Goal: Transaction & Acquisition: Purchase product/service

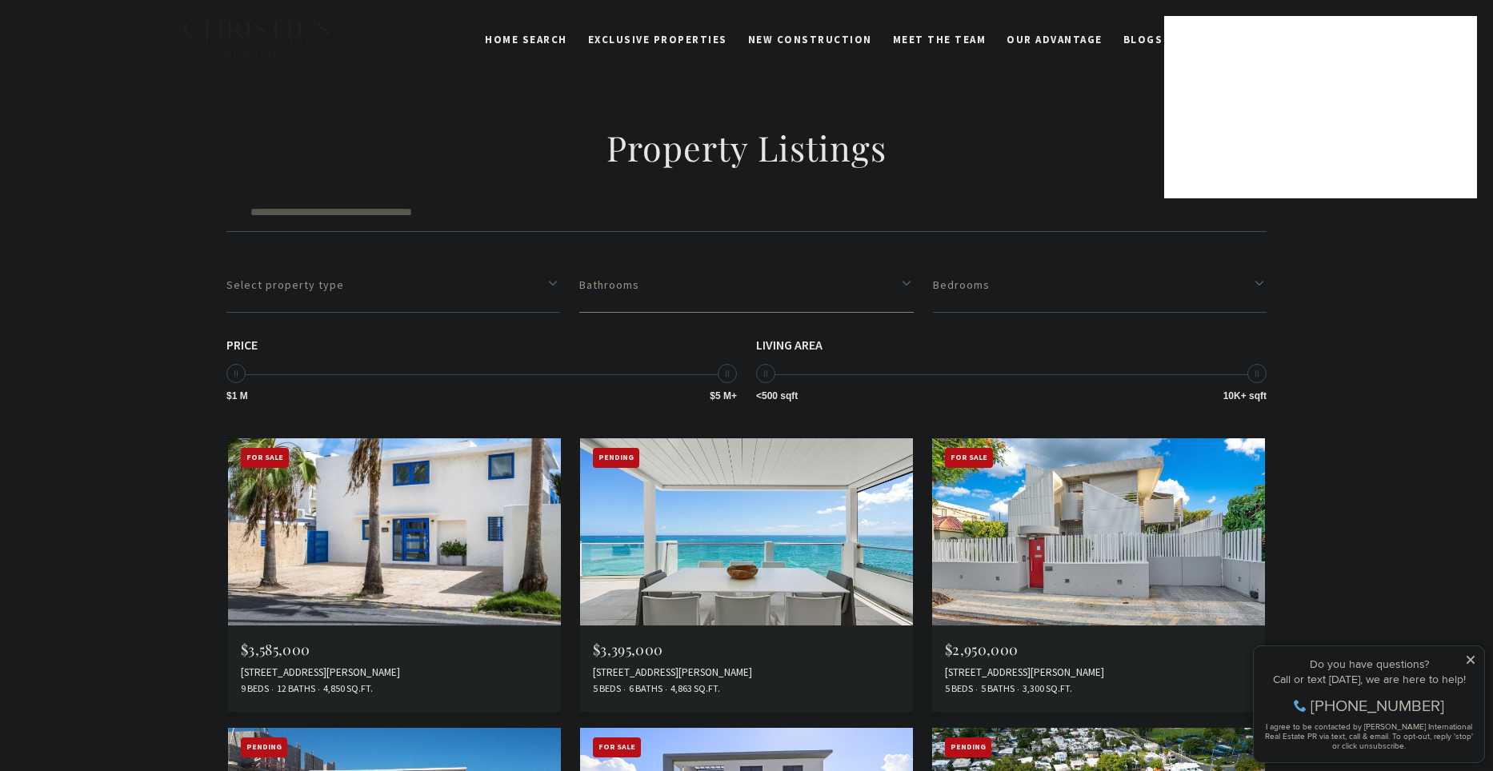
scroll to position [2480, 0]
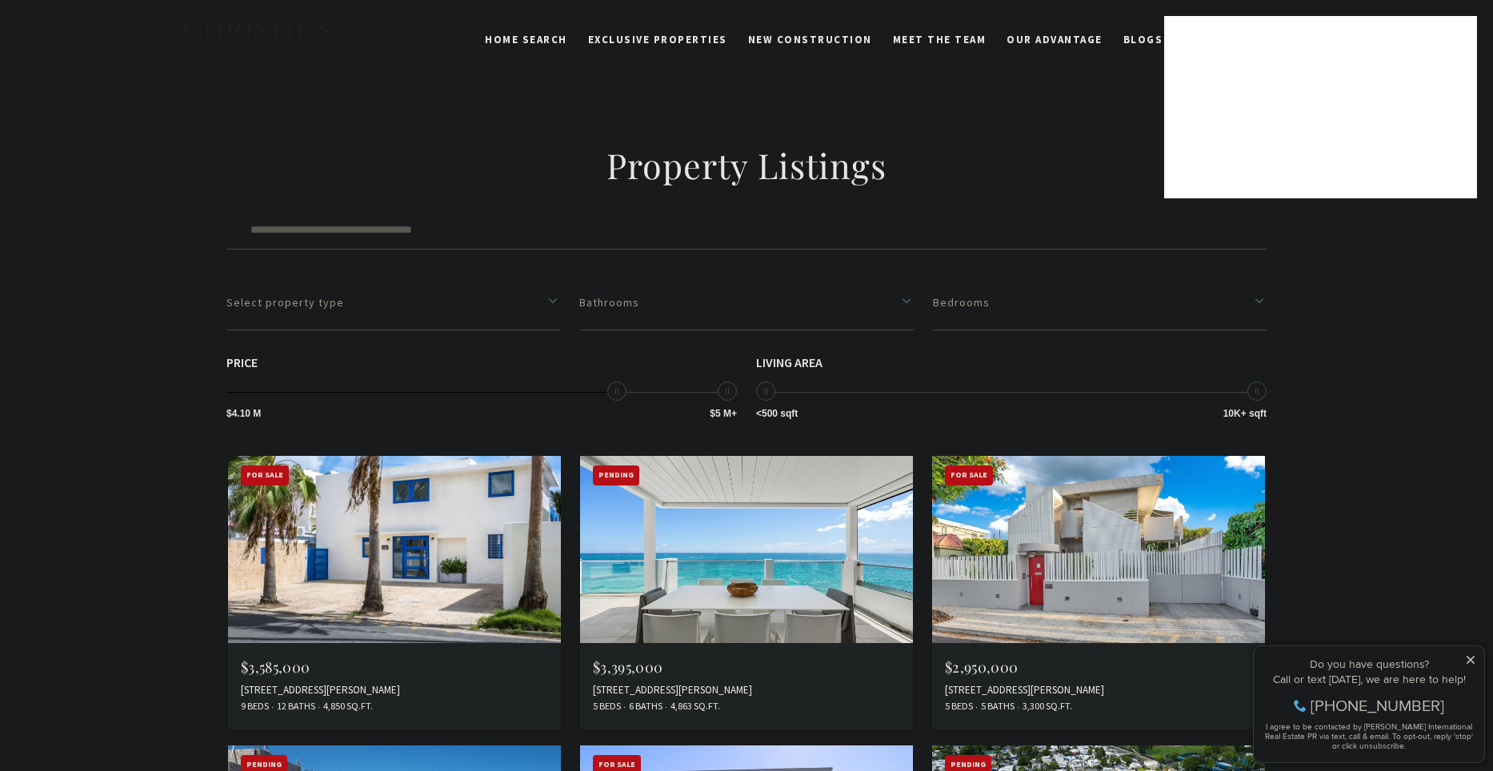
drag, startPoint x: 238, startPoint y: 266, endPoint x: 664, endPoint y: 257, distance: 425.8
click at [664, 356] on span "$1 M $5 M+ $4.10 M $5 M+ $4.10 M — $5 M+" at bounding box center [481, 374] width 510 height 37
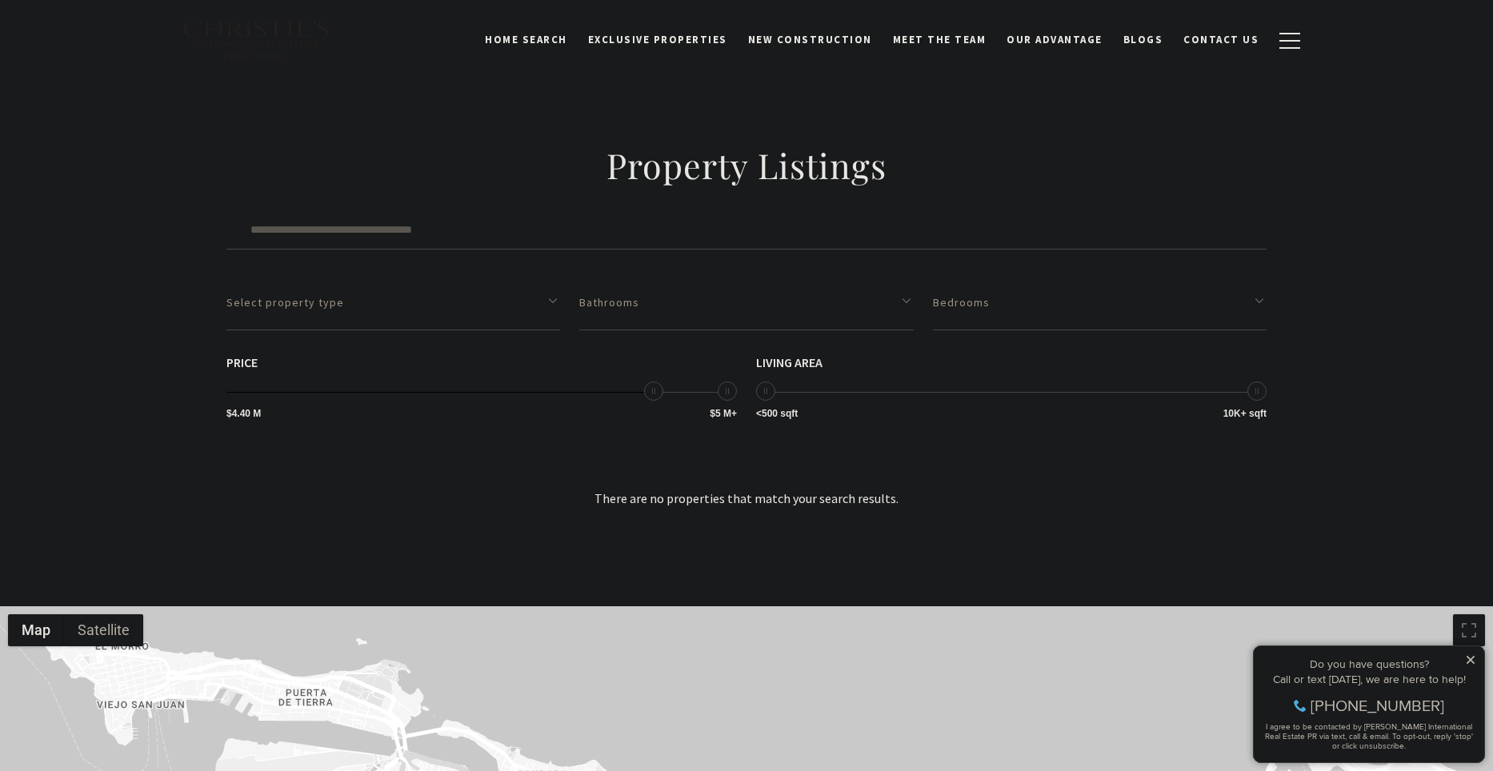
drag, startPoint x: 664, startPoint y: 266, endPoint x: 602, endPoint y: 275, distance: 63.0
click at [602, 356] on div "**********" at bounding box center [481, 389] width 510 height 66
type input "**********"
drag, startPoint x: 609, startPoint y: 260, endPoint x: 523, endPoint y: 281, distance: 88.1
click at [523, 356] on div "**********" at bounding box center [481, 389] width 510 height 66
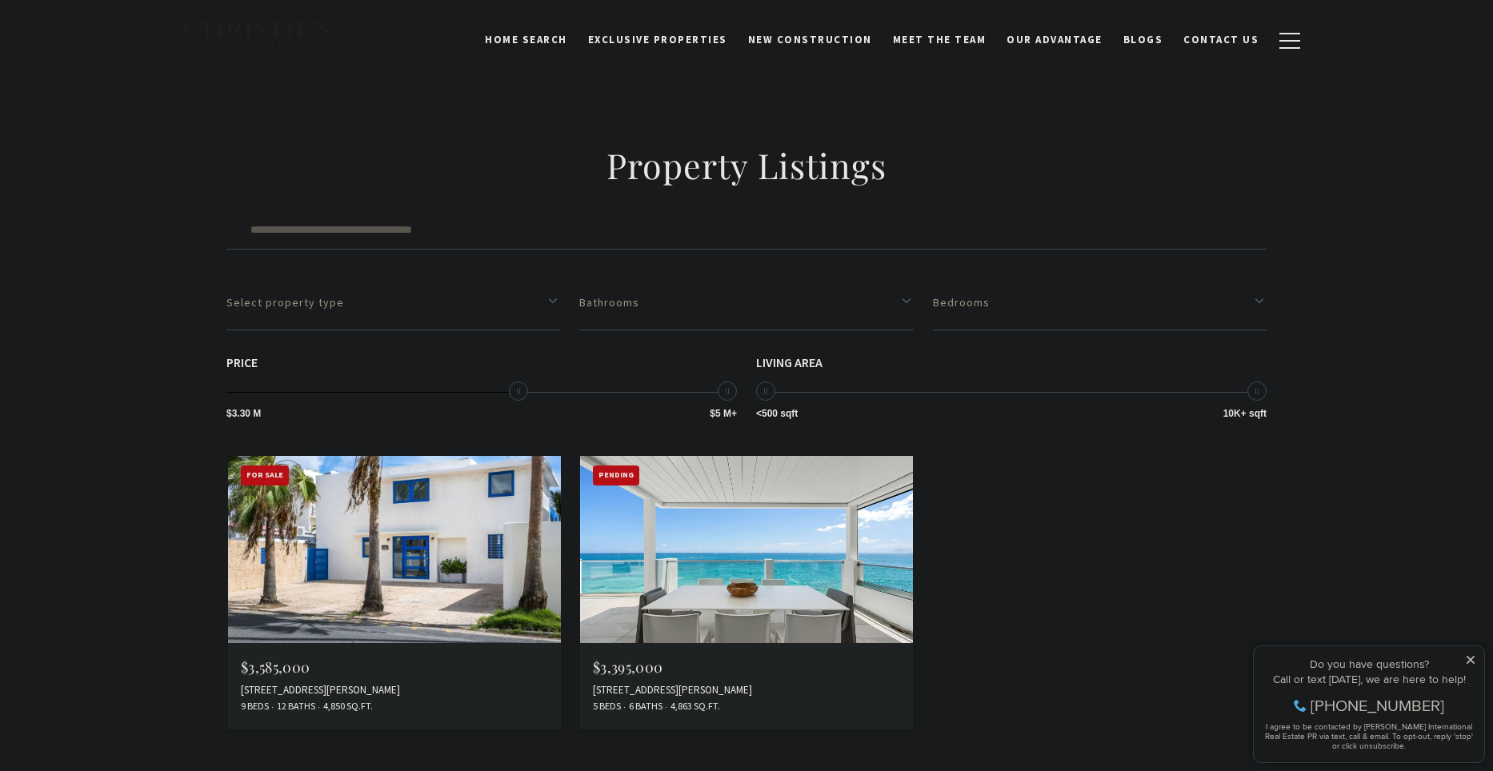
click at [722, 456] on img at bounding box center [746, 549] width 333 height 187
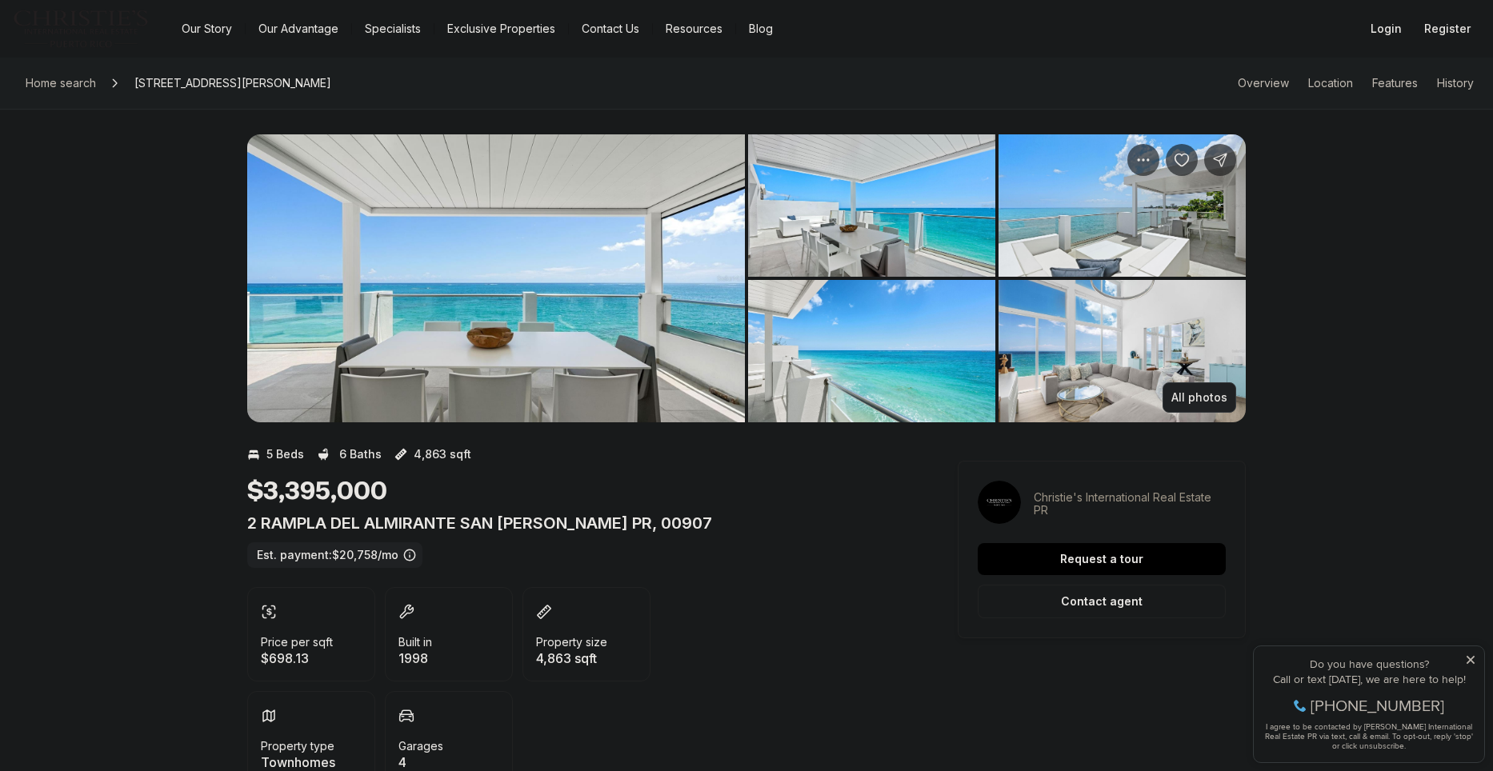
click at [1173, 393] on button "All photos" at bounding box center [1200, 397] width 74 height 30
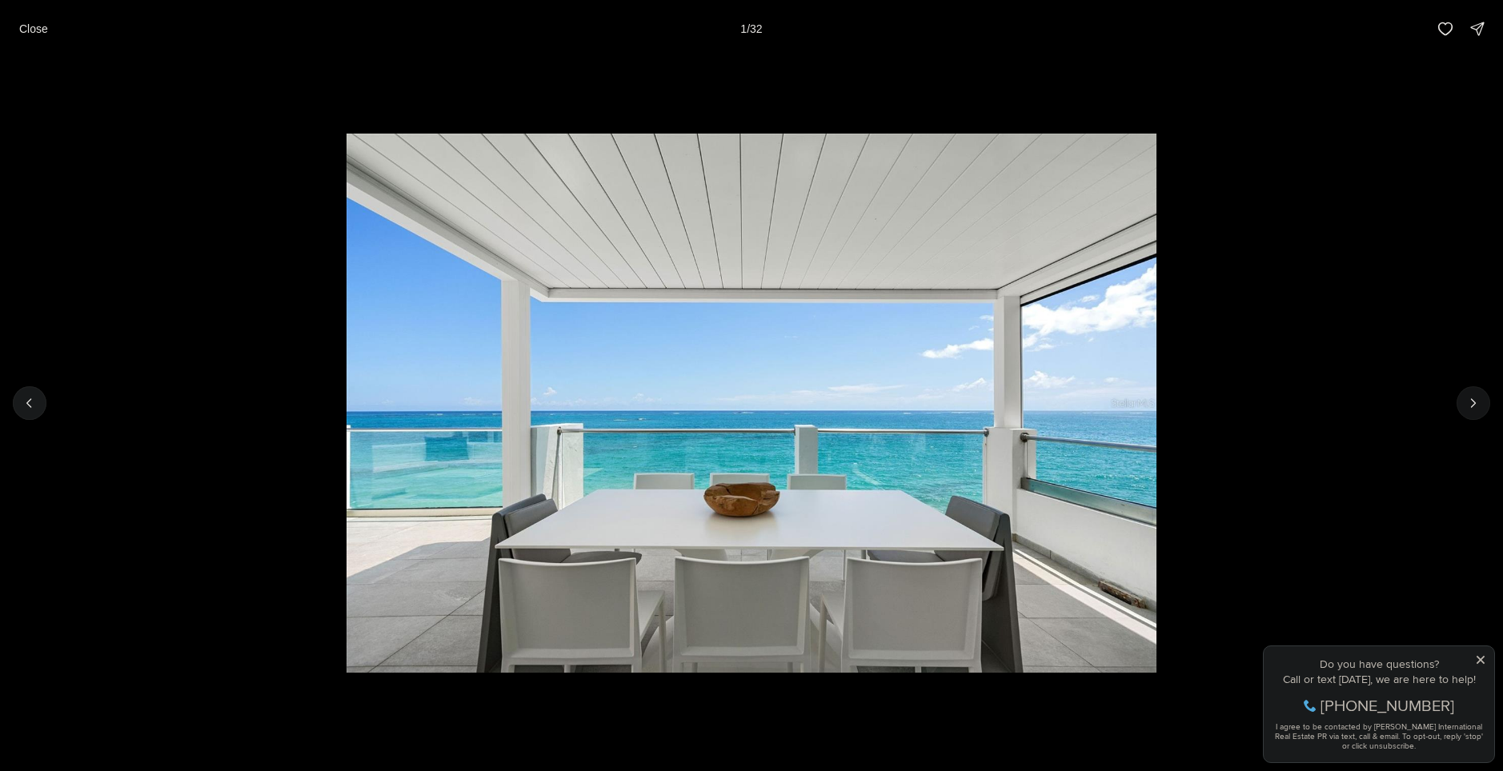
click at [1467, 395] on icon "Next slide" at bounding box center [1473, 403] width 16 height 16
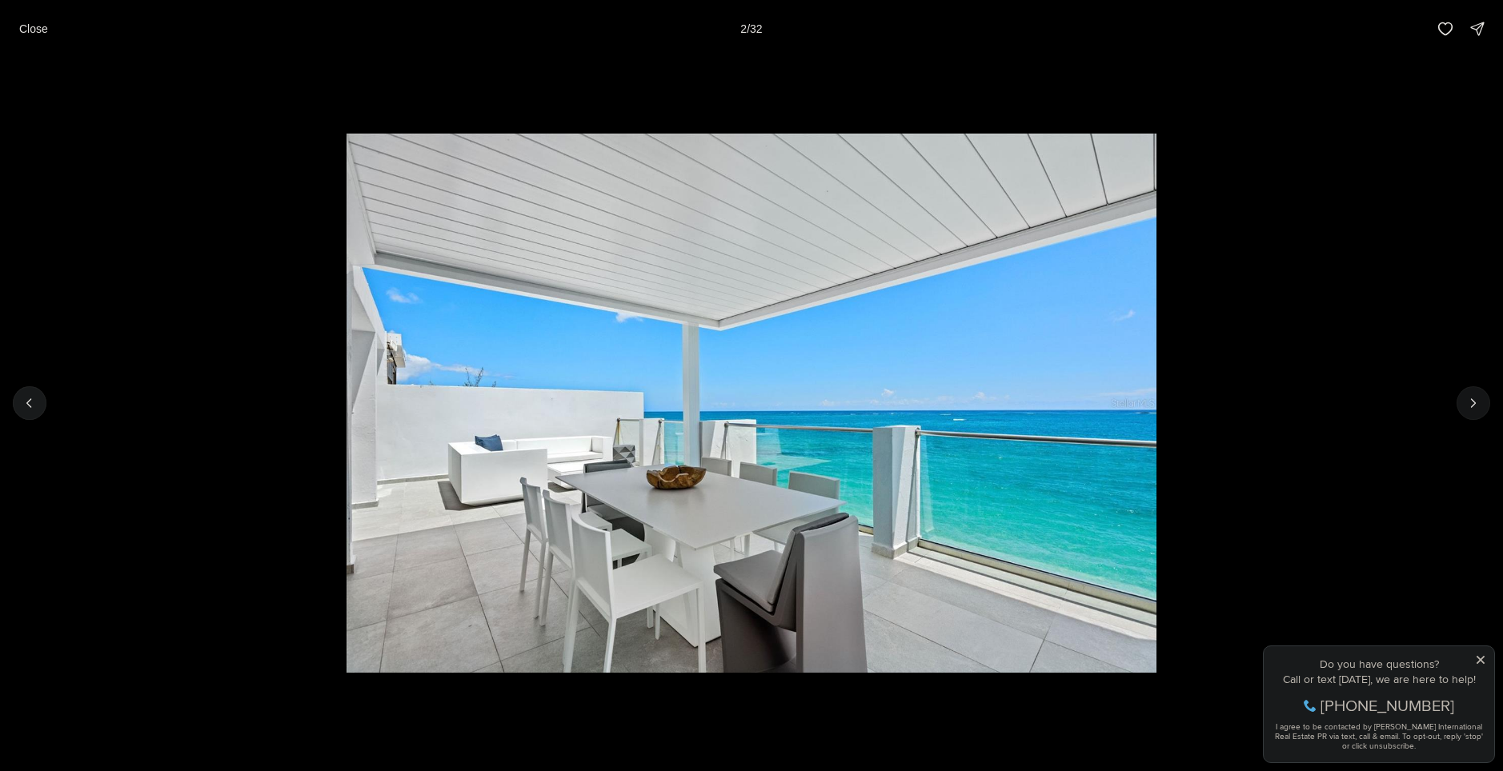
click at [1467, 395] on icon "Next slide" at bounding box center [1473, 403] width 16 height 16
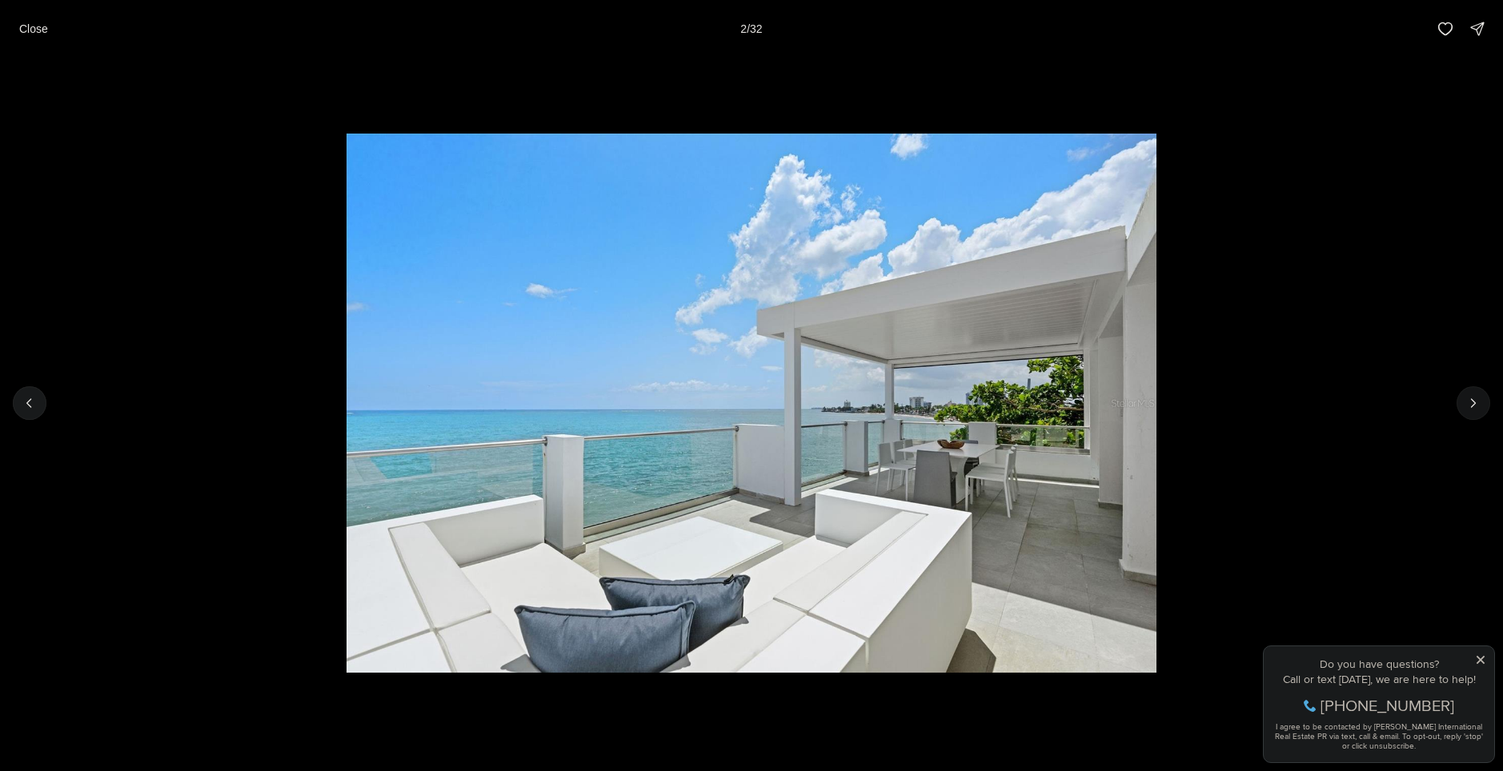
click at [1470, 396] on icon "Next slide" at bounding box center [1473, 403] width 16 height 16
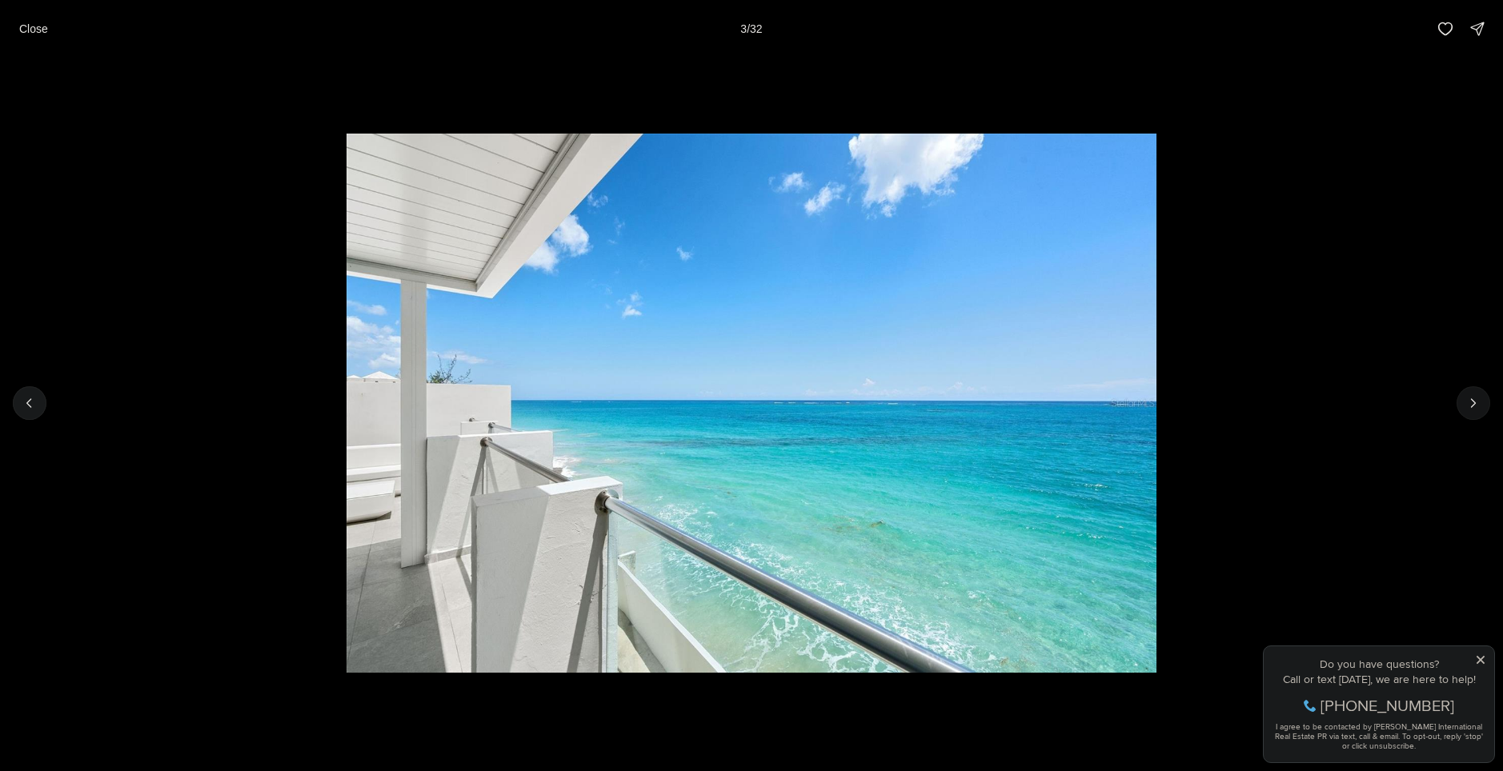
click at [1470, 396] on icon "Next slide" at bounding box center [1473, 403] width 16 height 16
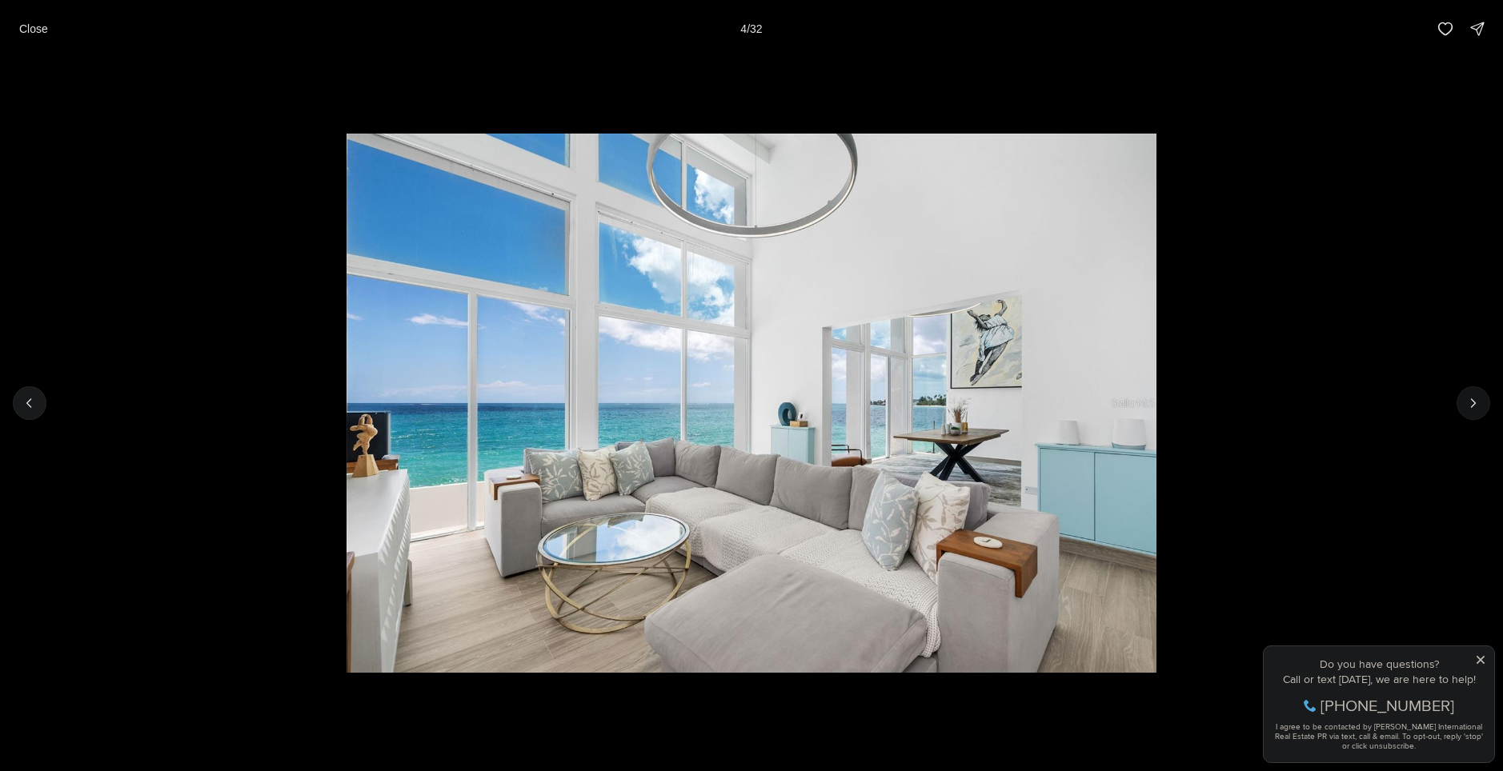
click at [1470, 396] on icon "Next slide" at bounding box center [1473, 403] width 16 height 16
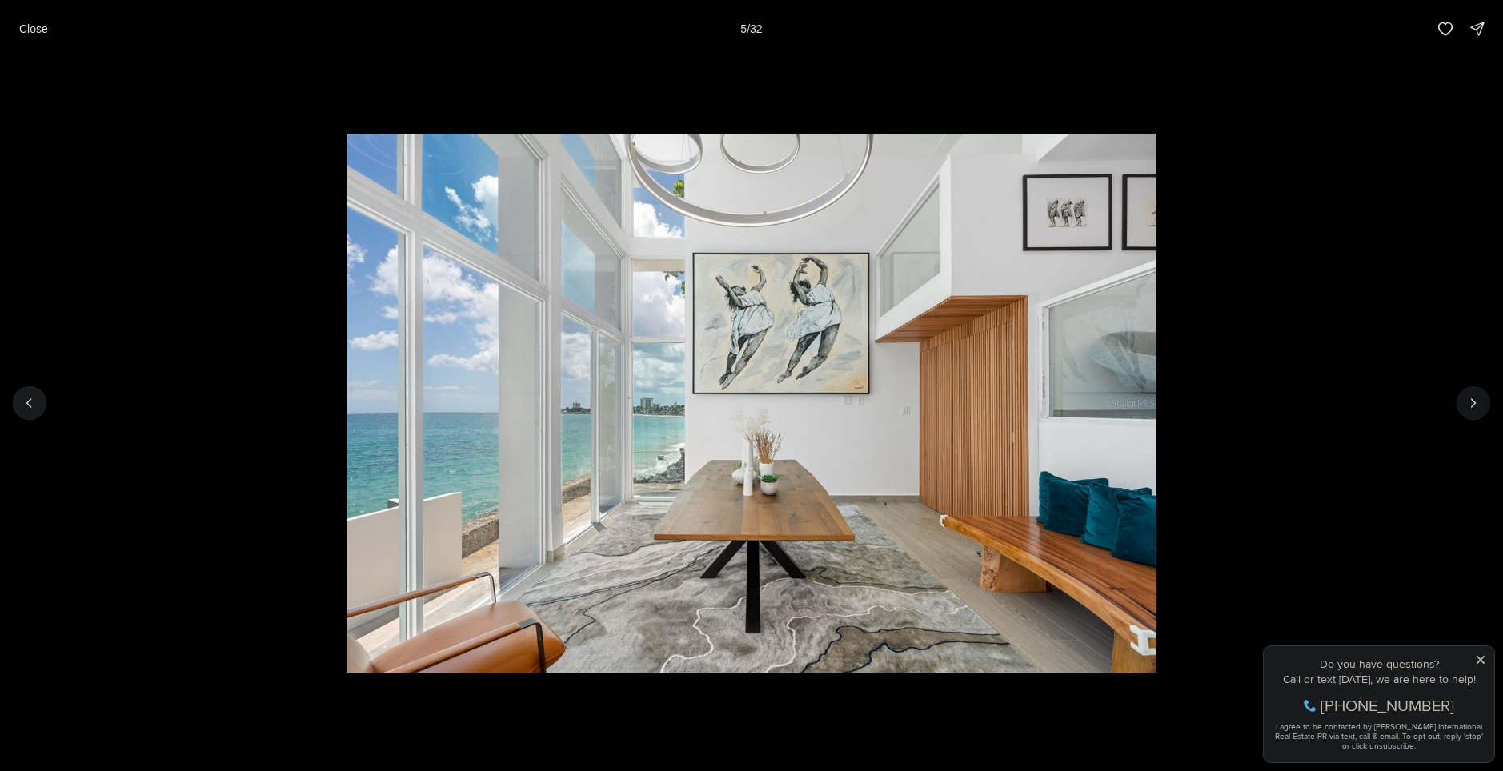
click at [1470, 396] on icon "Next slide" at bounding box center [1473, 403] width 16 height 16
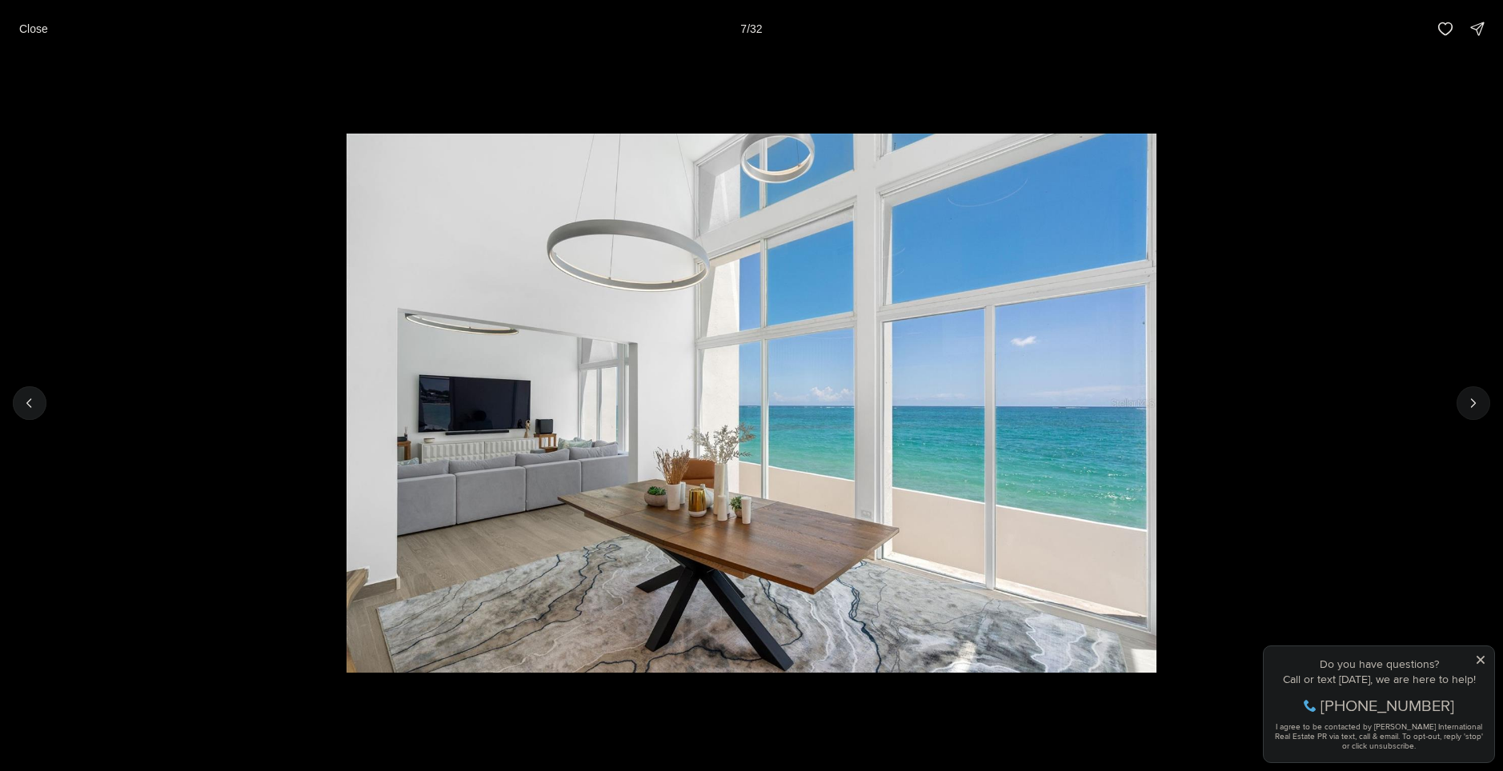
click at [1470, 396] on icon "Next slide" at bounding box center [1473, 403] width 16 height 16
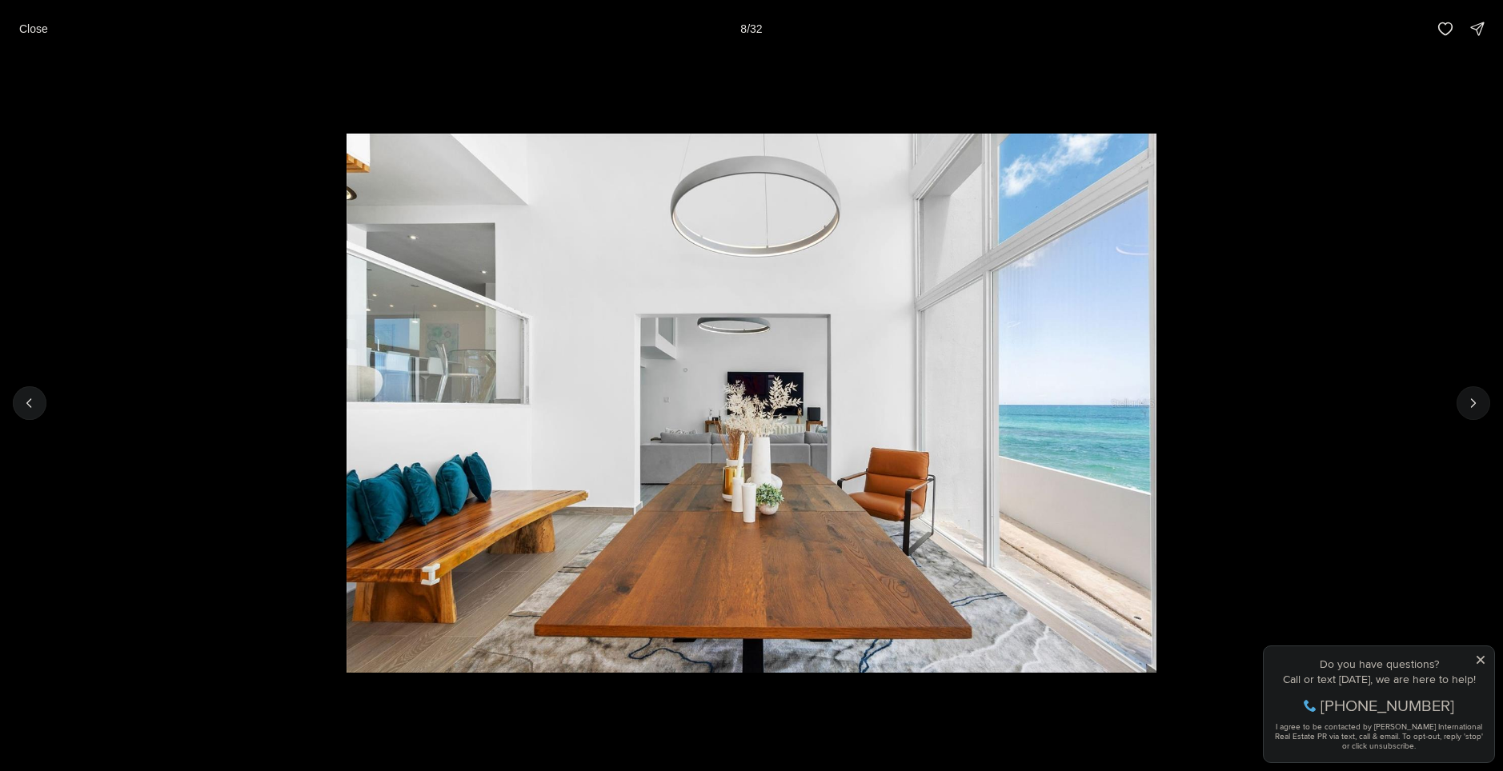
click at [1467, 398] on icon "Next slide" at bounding box center [1473, 403] width 16 height 16
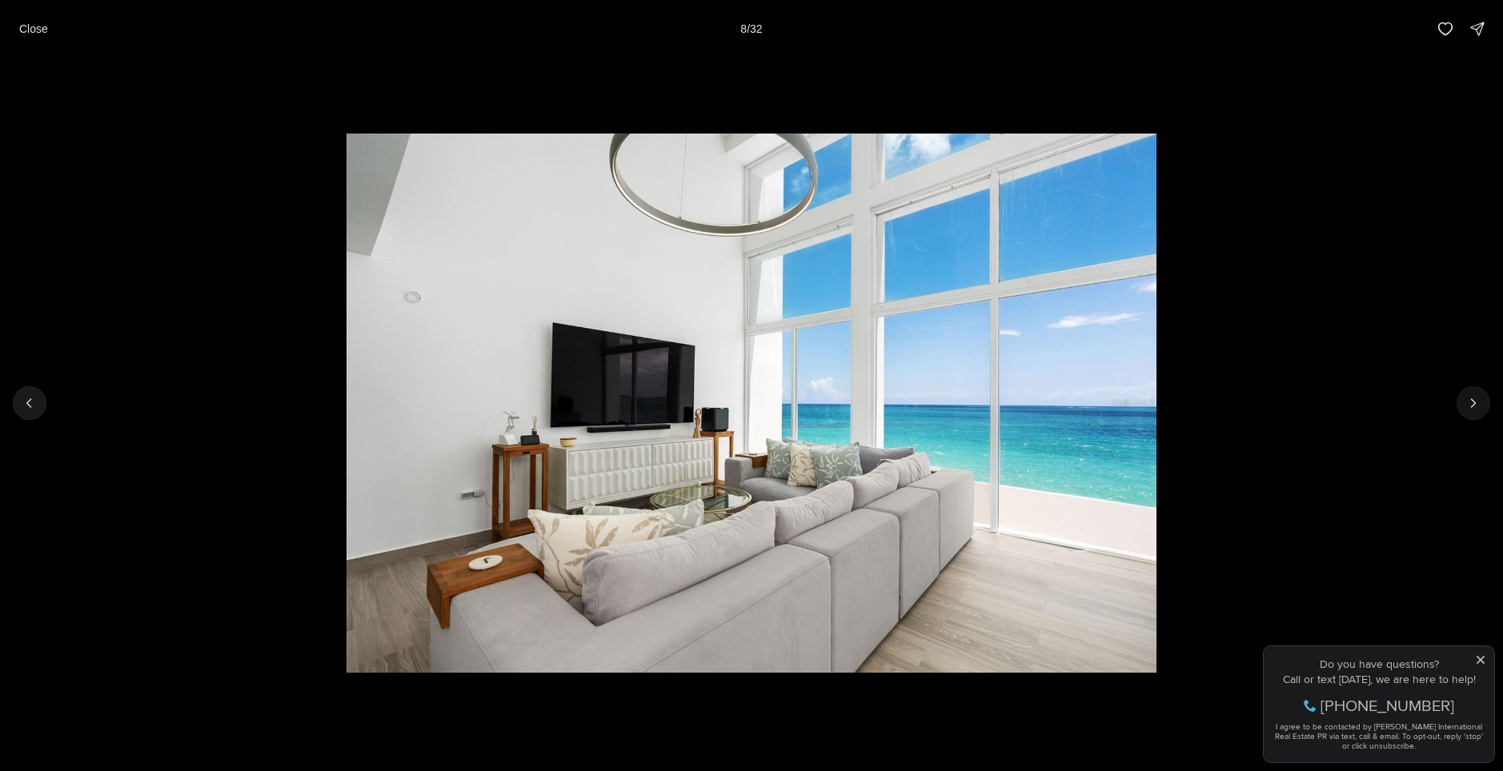
click at [1467, 398] on icon "Next slide" at bounding box center [1473, 403] width 16 height 16
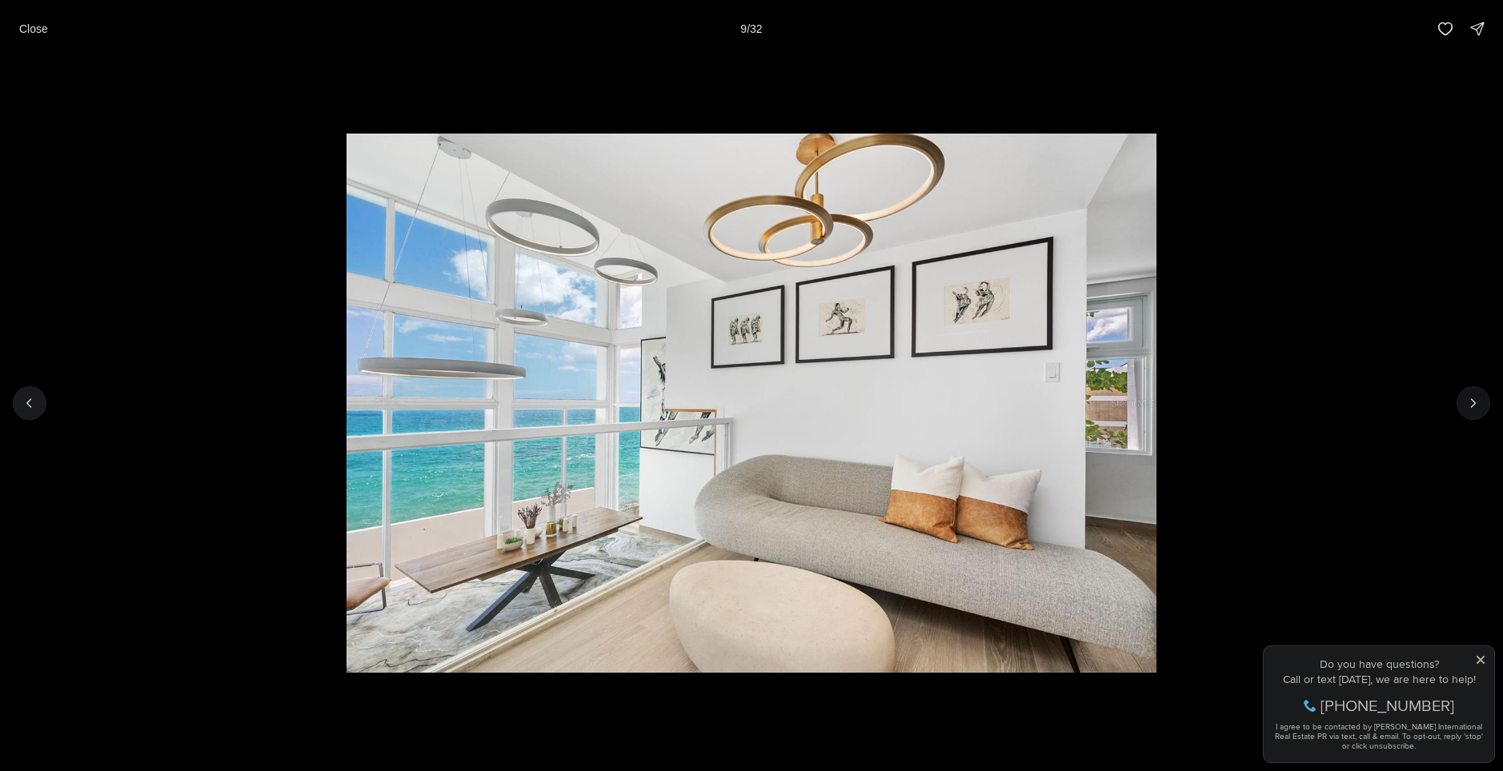
click at [1467, 398] on icon "Next slide" at bounding box center [1473, 403] width 16 height 16
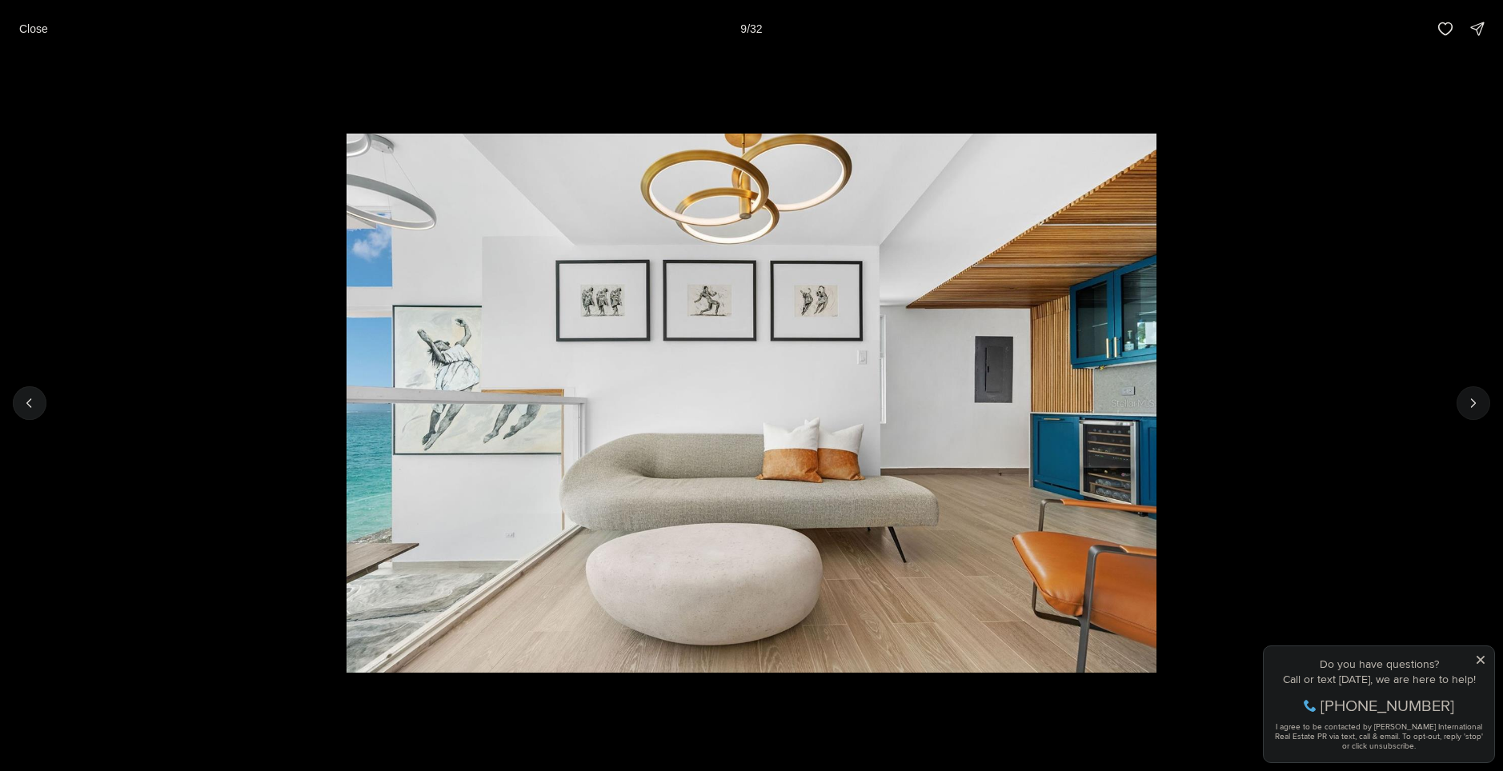
click at [1467, 398] on icon "Next slide" at bounding box center [1473, 403] width 16 height 16
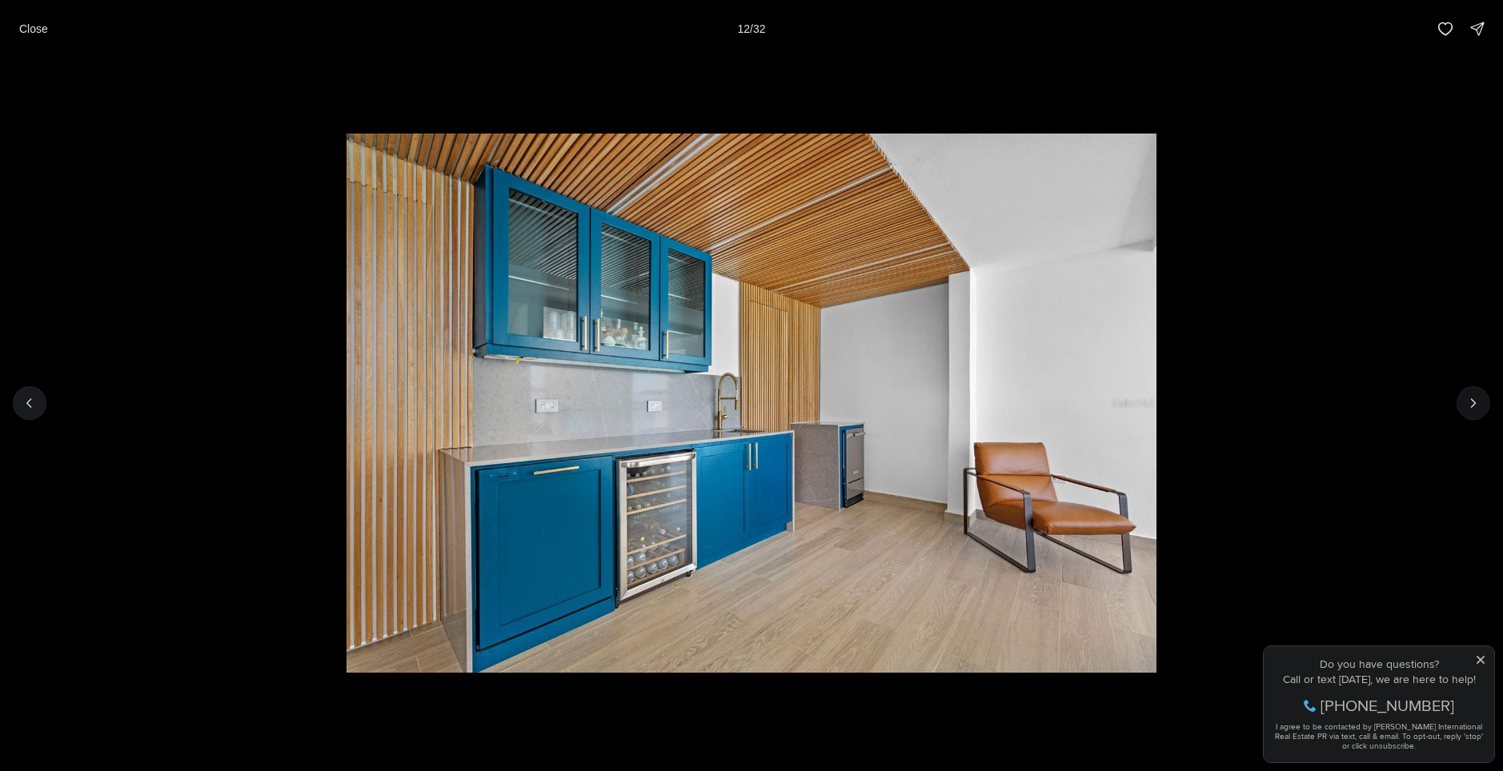
click at [1467, 398] on icon "Next slide" at bounding box center [1473, 403] width 16 height 16
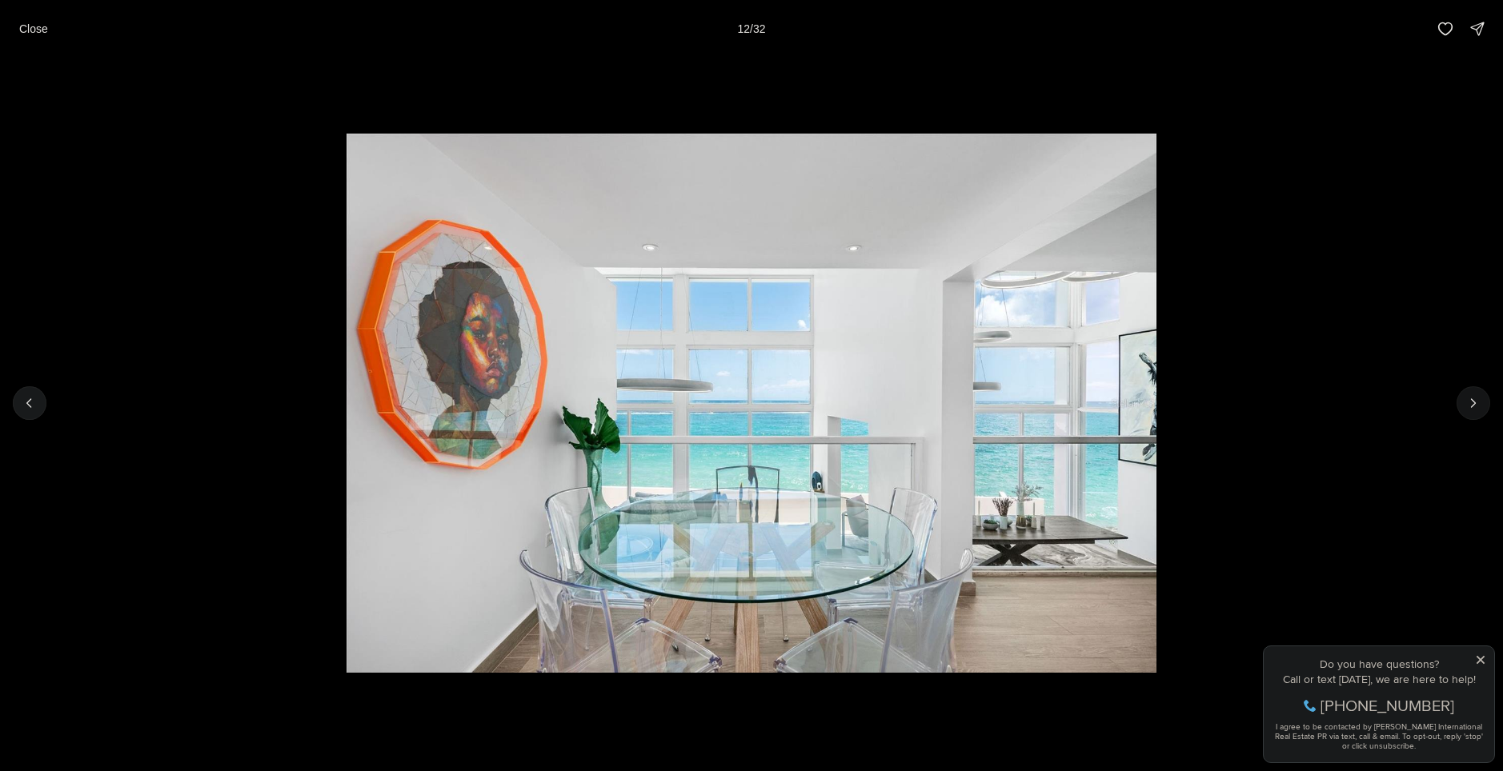
click at [1467, 398] on icon "Next slide" at bounding box center [1473, 403] width 16 height 16
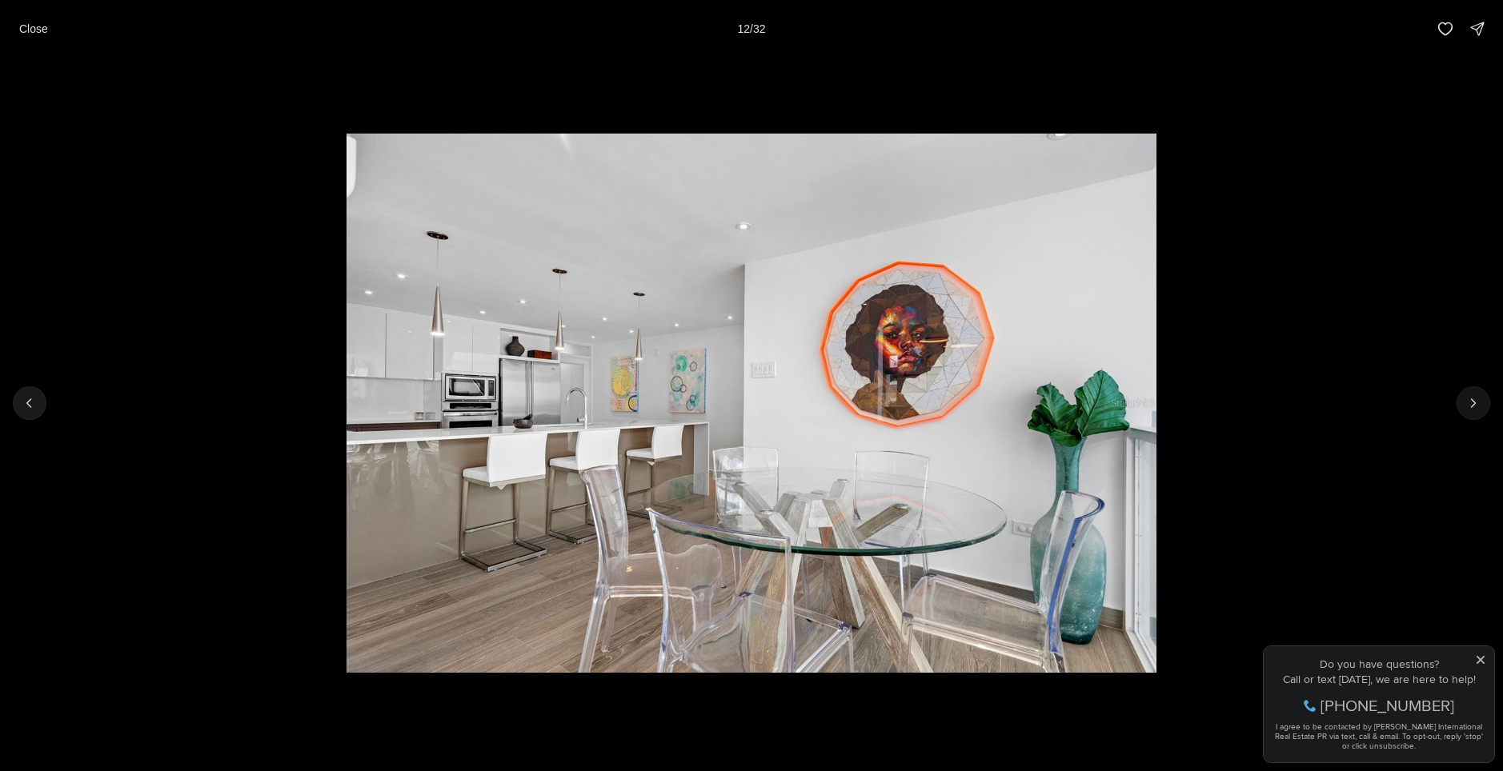
click at [1467, 398] on icon "Next slide" at bounding box center [1473, 403] width 16 height 16
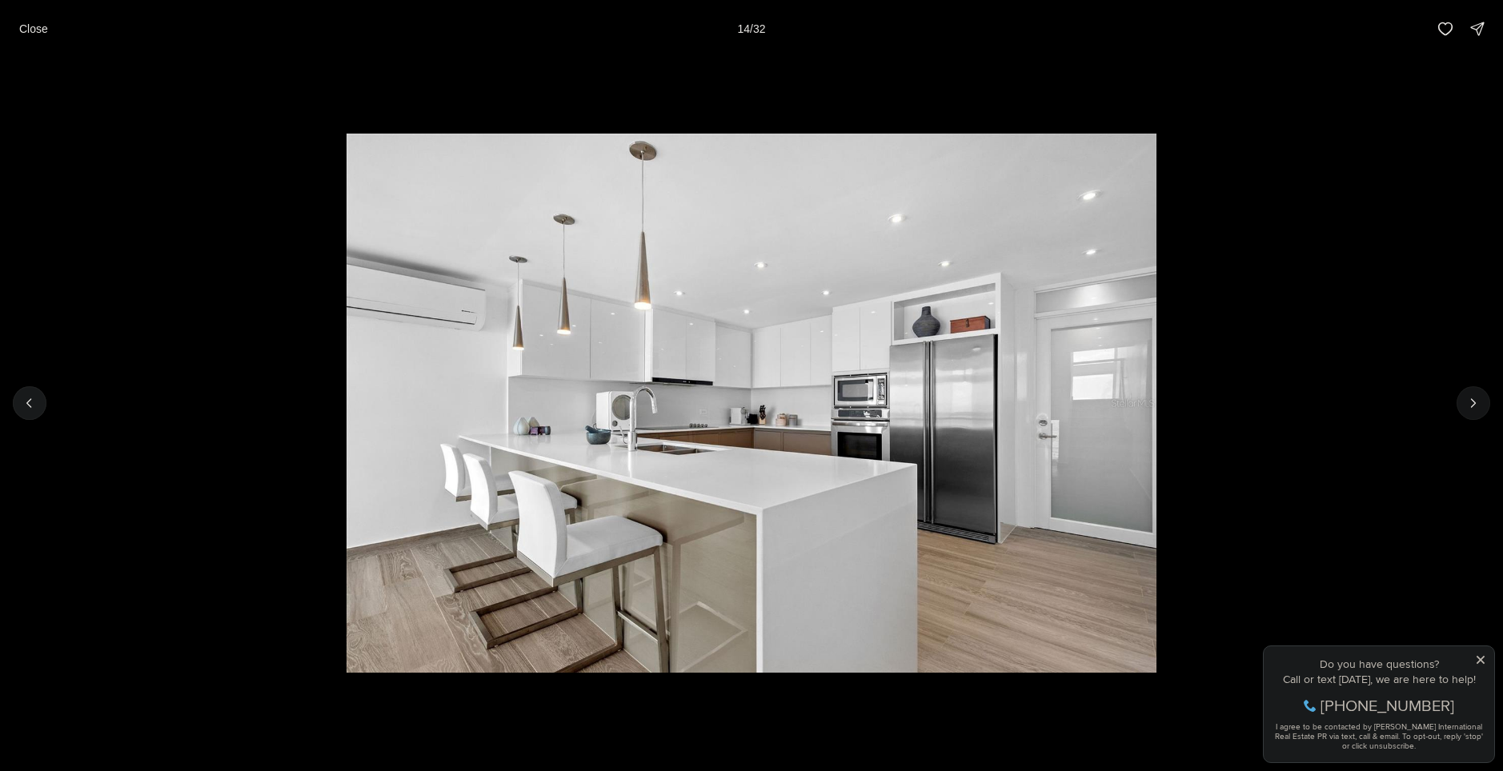
click at [1467, 398] on icon "Next slide" at bounding box center [1473, 403] width 16 height 16
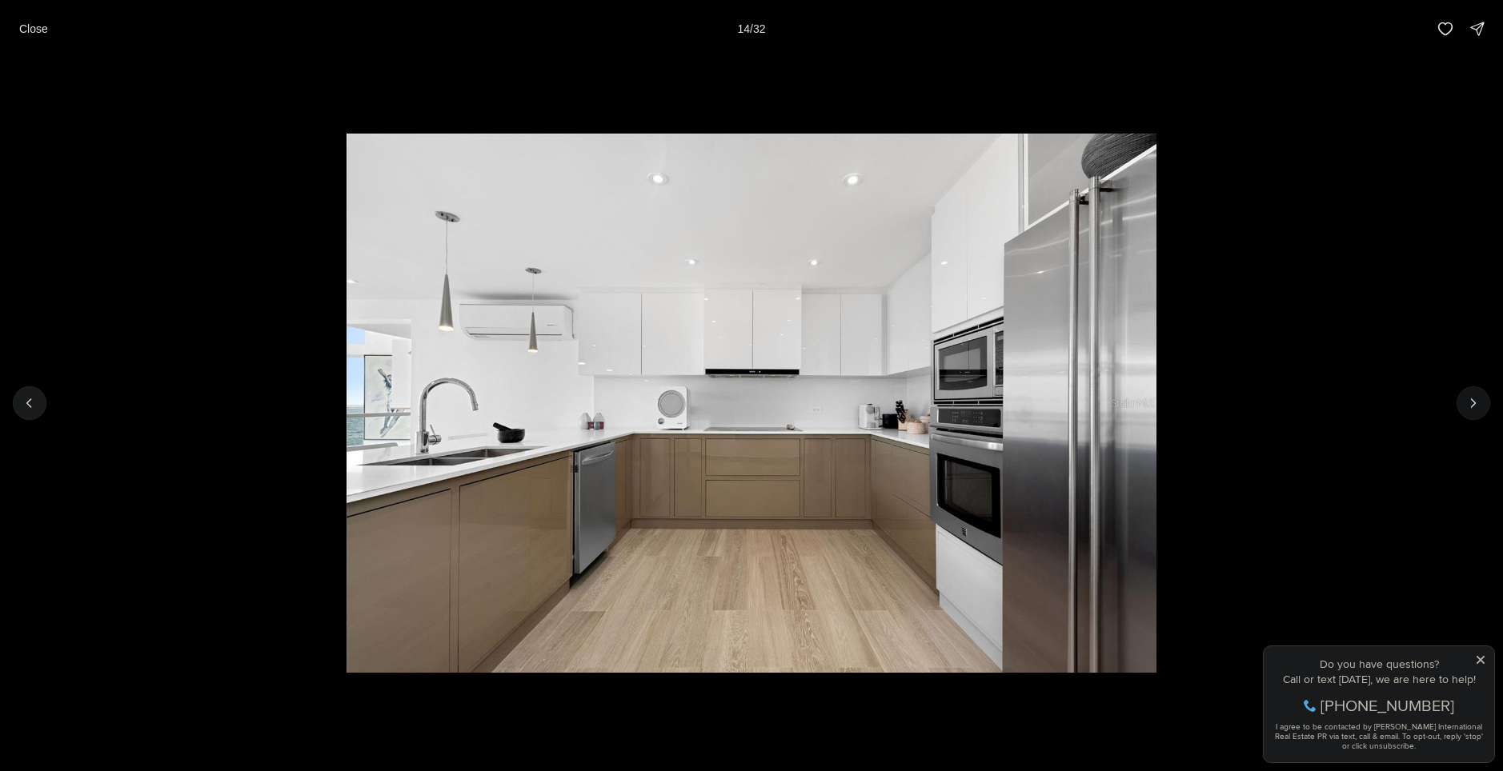
click at [1467, 398] on icon "Next slide" at bounding box center [1473, 403] width 16 height 16
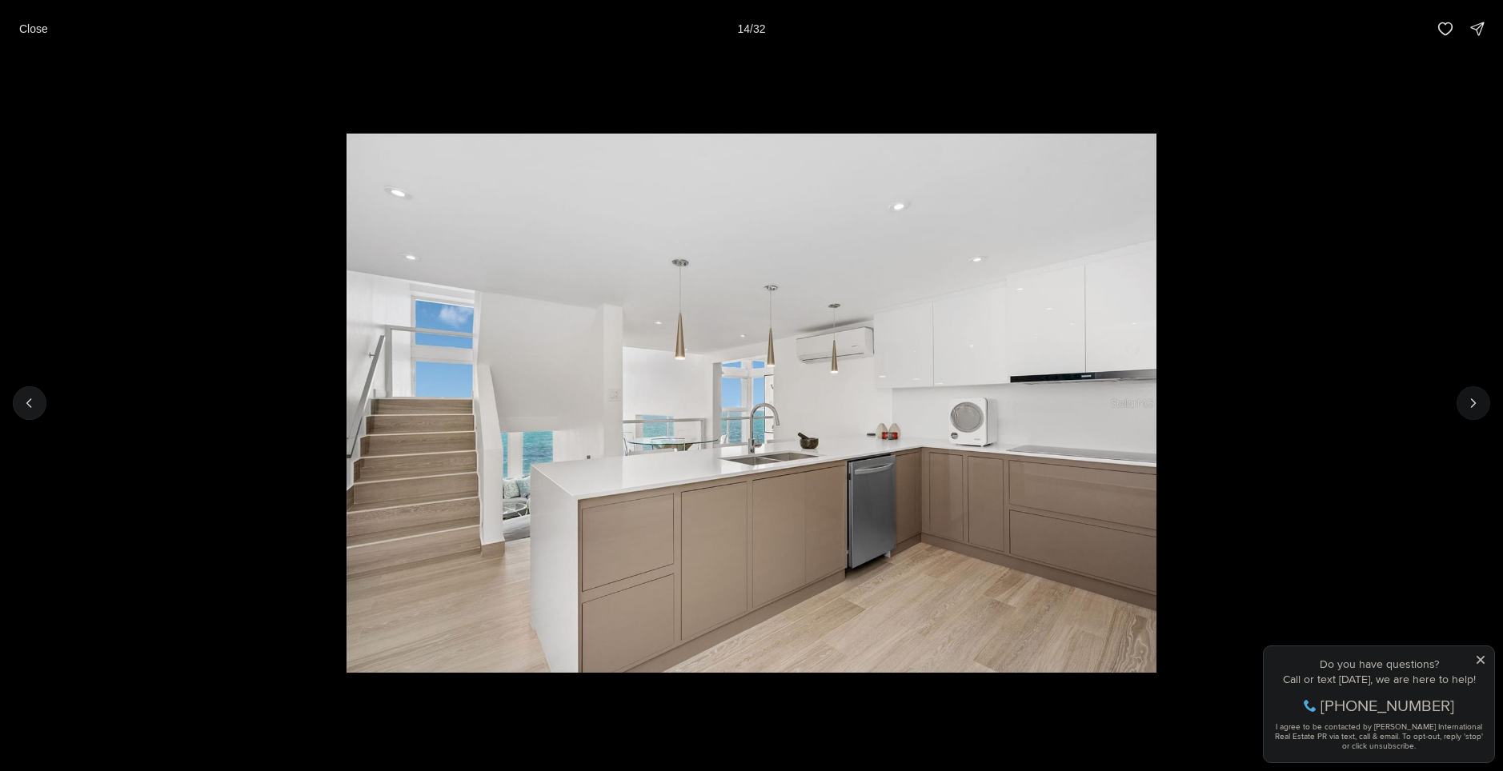
click at [1467, 398] on icon "Next slide" at bounding box center [1473, 403] width 16 height 16
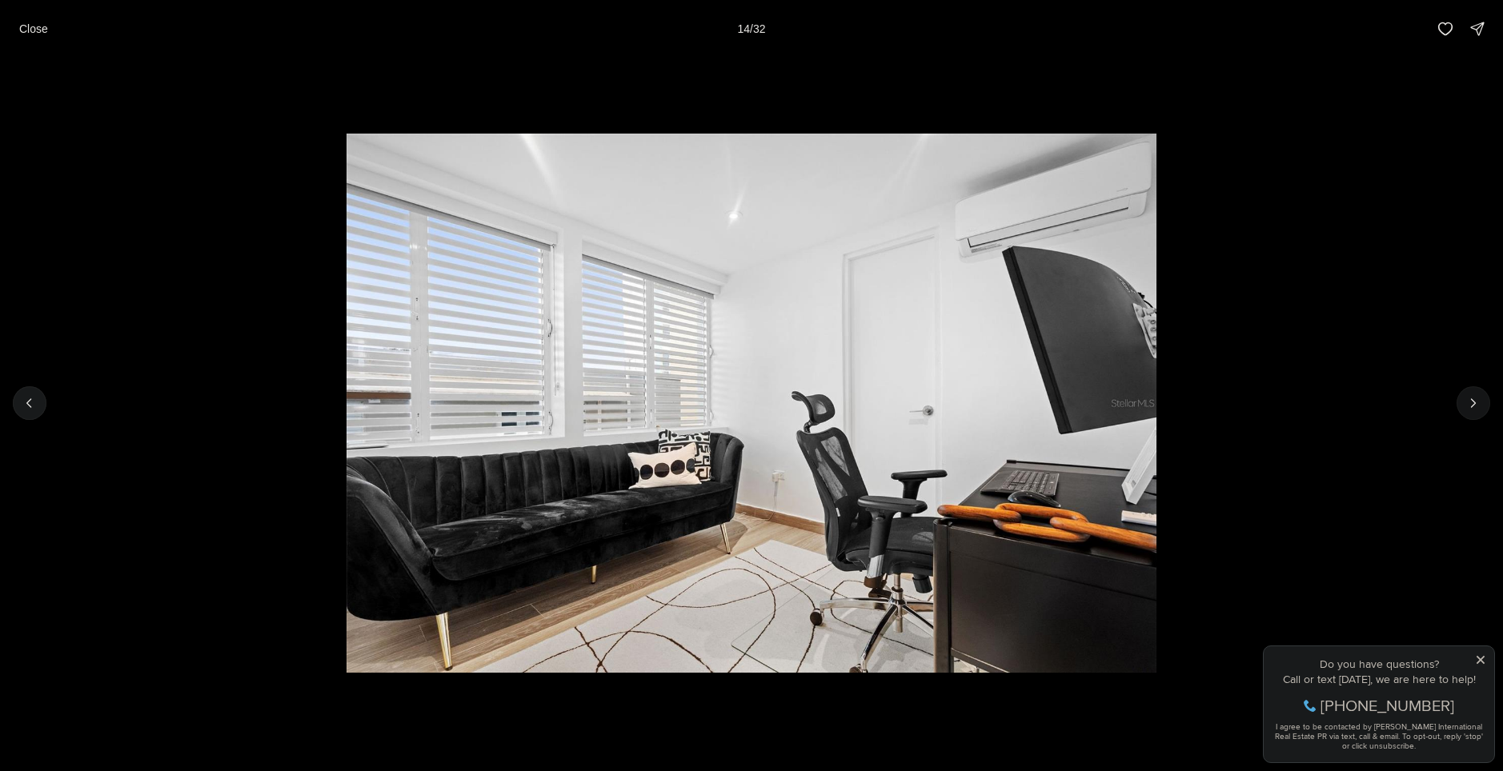
click at [1467, 398] on icon "Next slide" at bounding box center [1473, 403] width 16 height 16
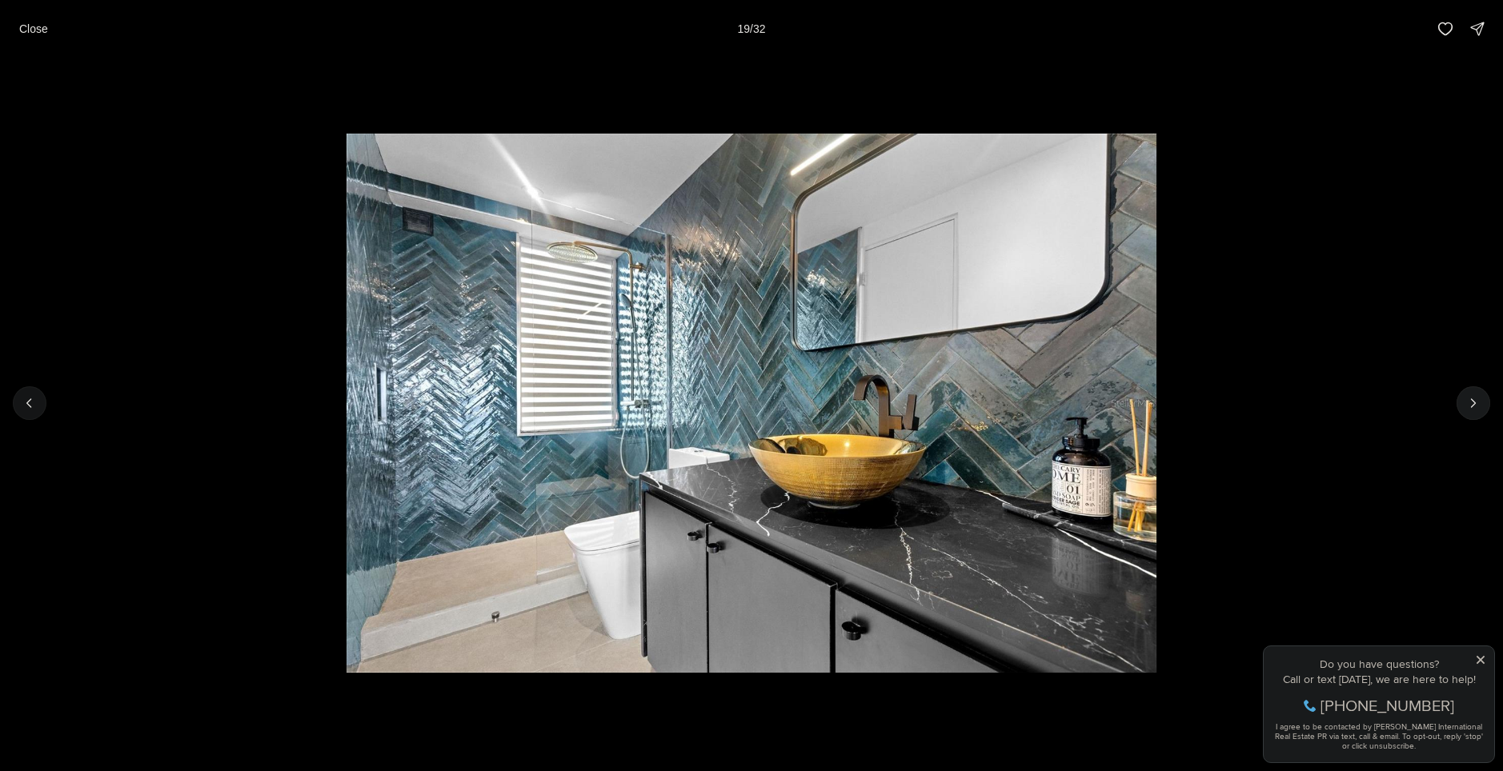
click at [25, 409] on icon "Previous slide" at bounding box center [30, 403] width 16 height 16
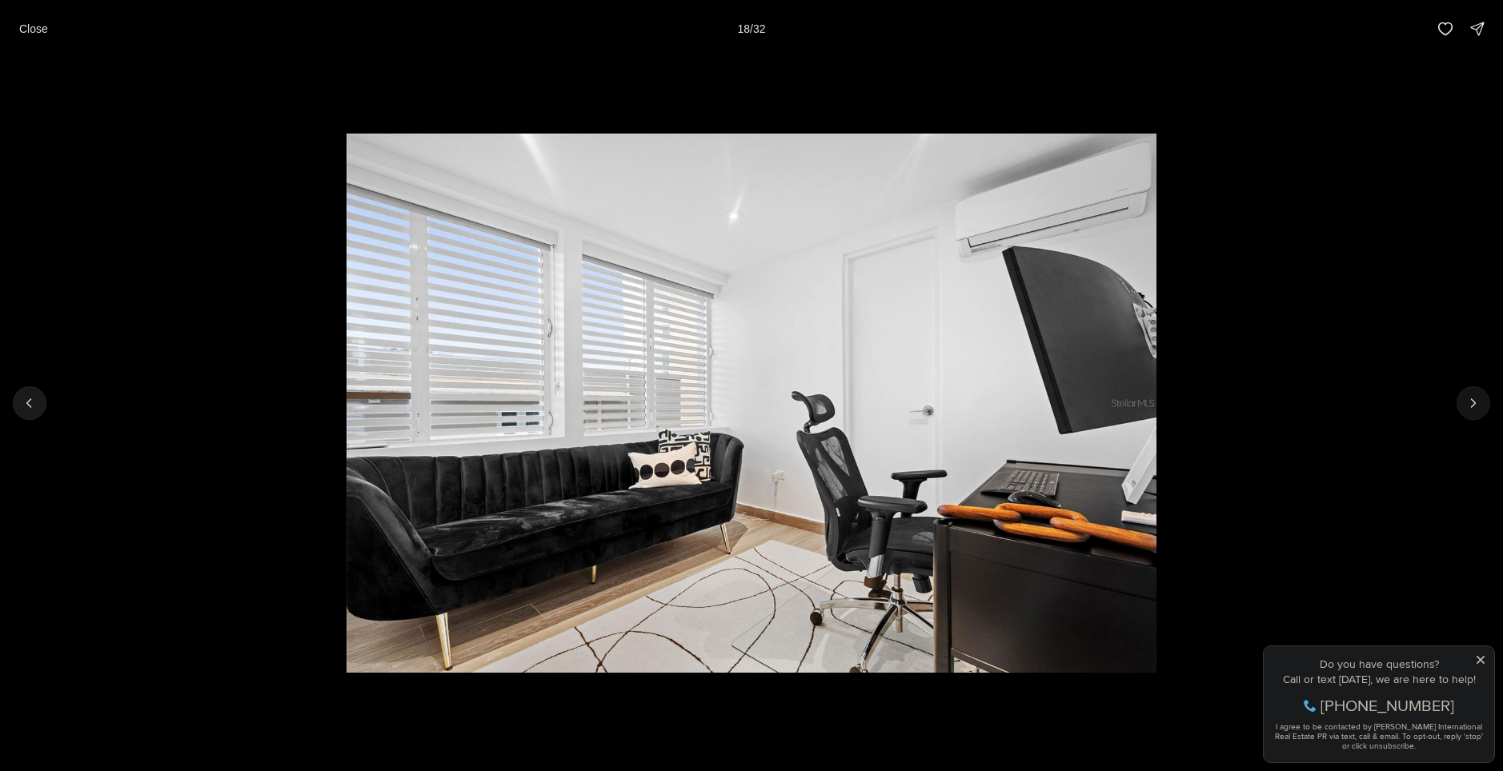
click at [1484, 396] on button "Next slide" at bounding box center [1473, 403] width 34 height 34
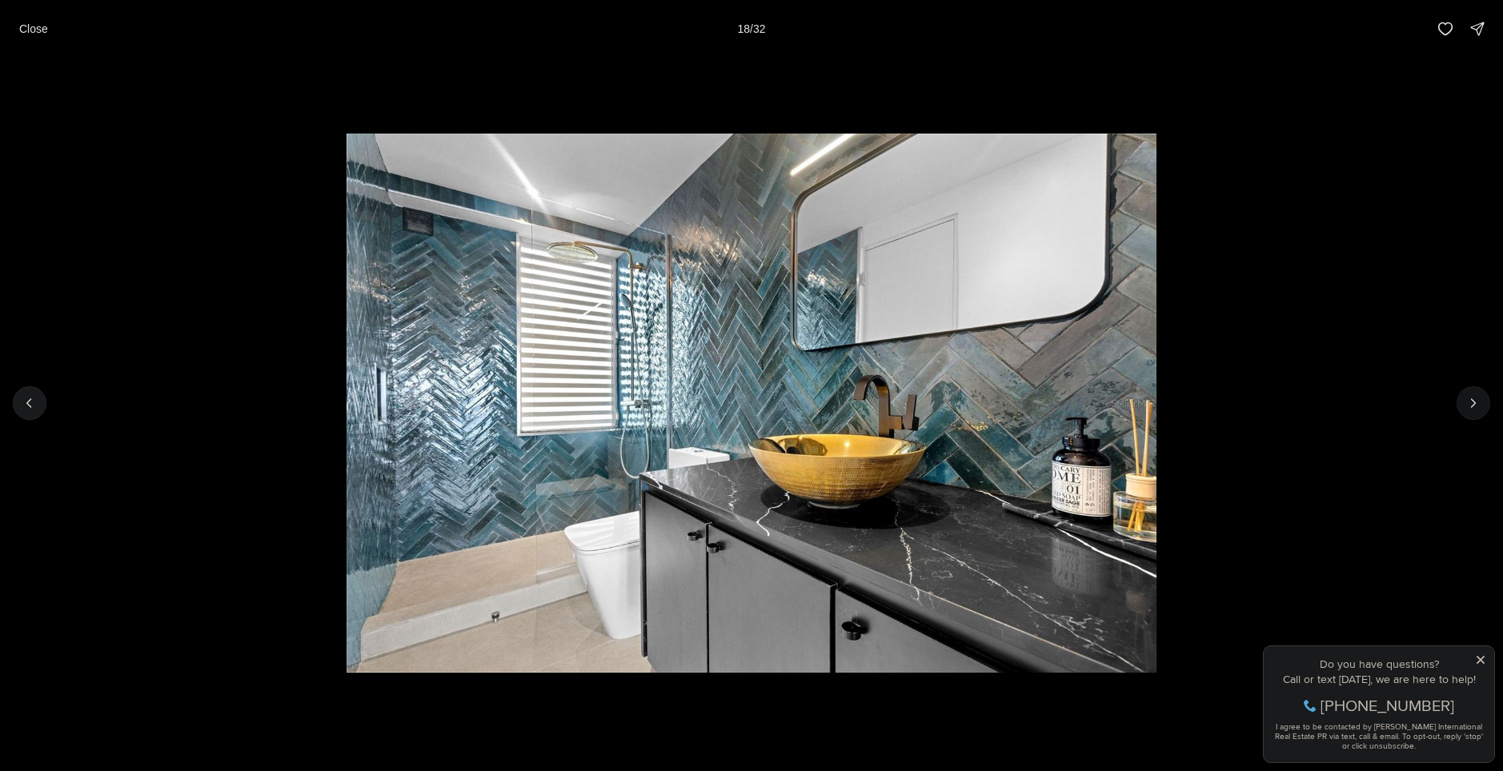
click at [1475, 404] on icon "Next slide" at bounding box center [1473, 403] width 16 height 16
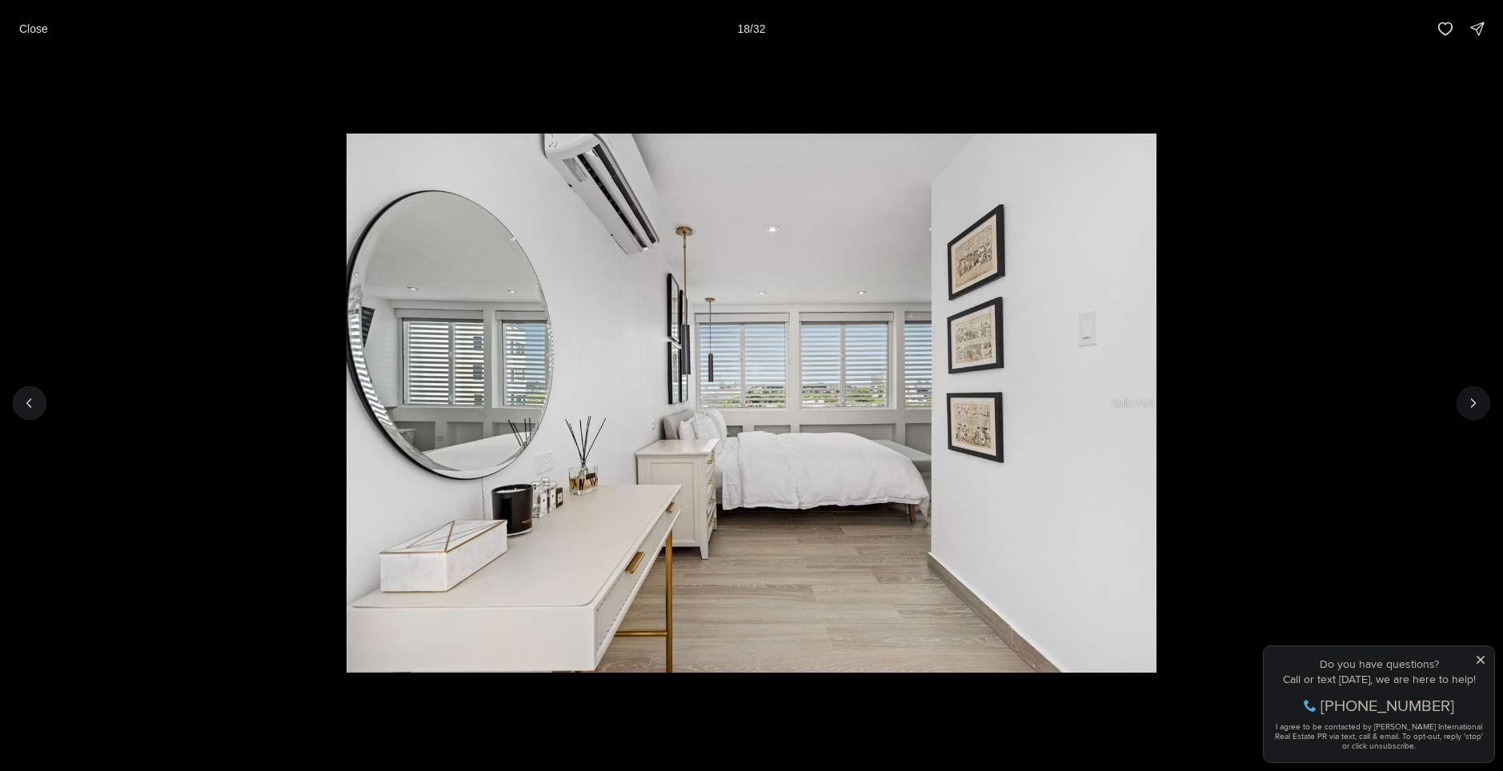
click at [1472, 406] on icon "Next slide" at bounding box center [1473, 403] width 4 height 8
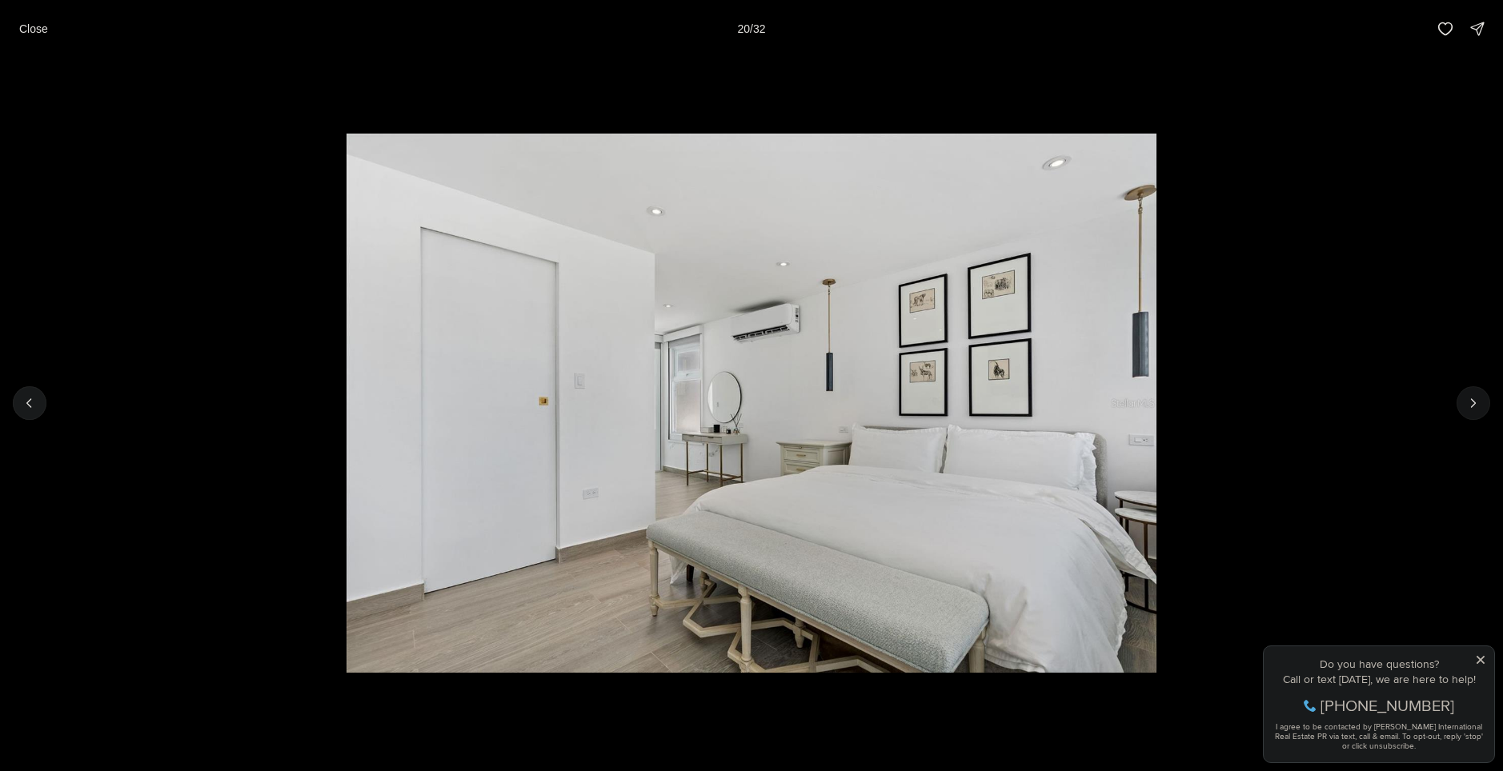
click at [1472, 406] on icon "Next slide" at bounding box center [1473, 403] width 4 height 8
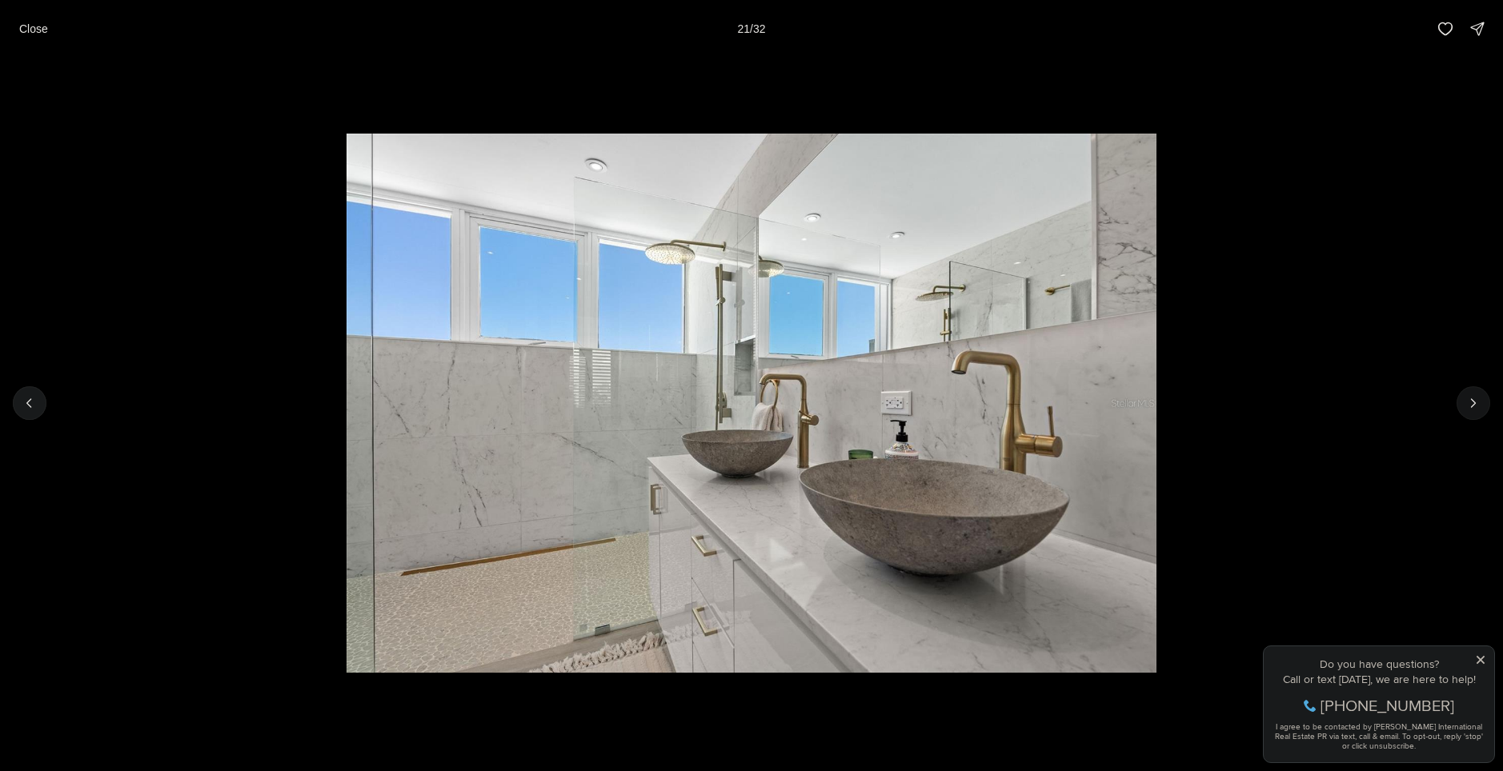
click at [1471, 410] on icon "Next slide" at bounding box center [1473, 403] width 16 height 16
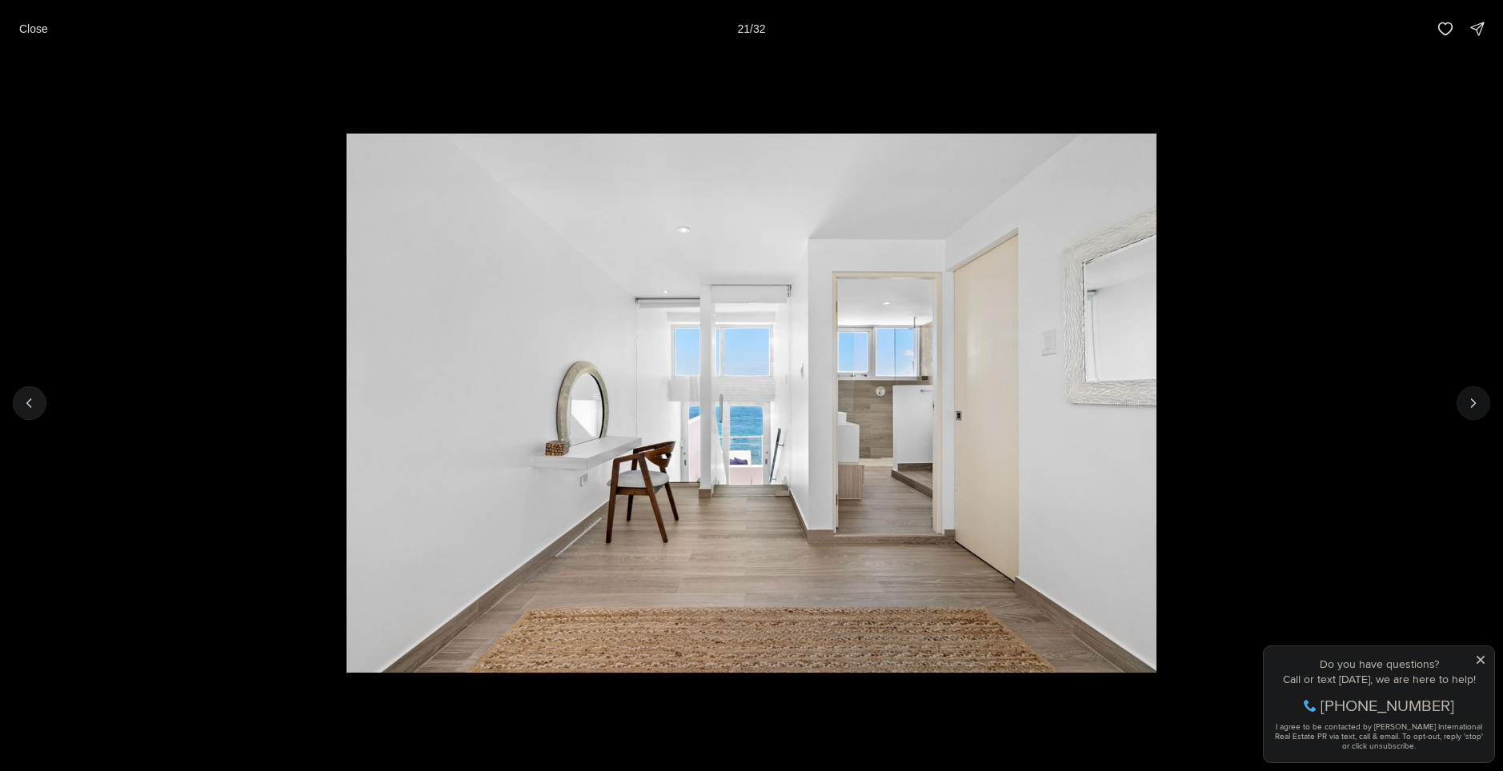
click at [1471, 410] on icon "Next slide" at bounding box center [1473, 403] width 16 height 16
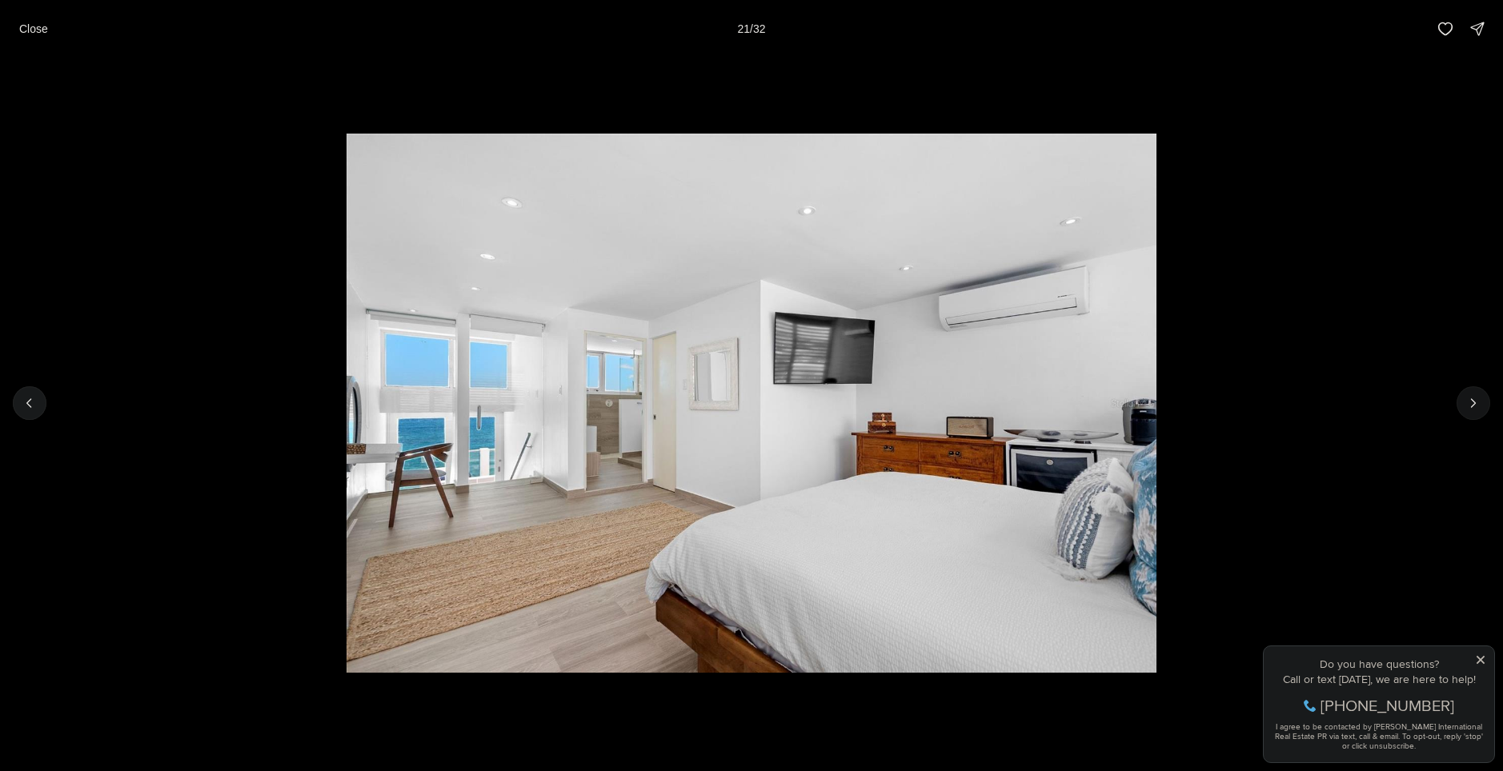
click at [1471, 410] on icon "Next slide" at bounding box center [1473, 403] width 16 height 16
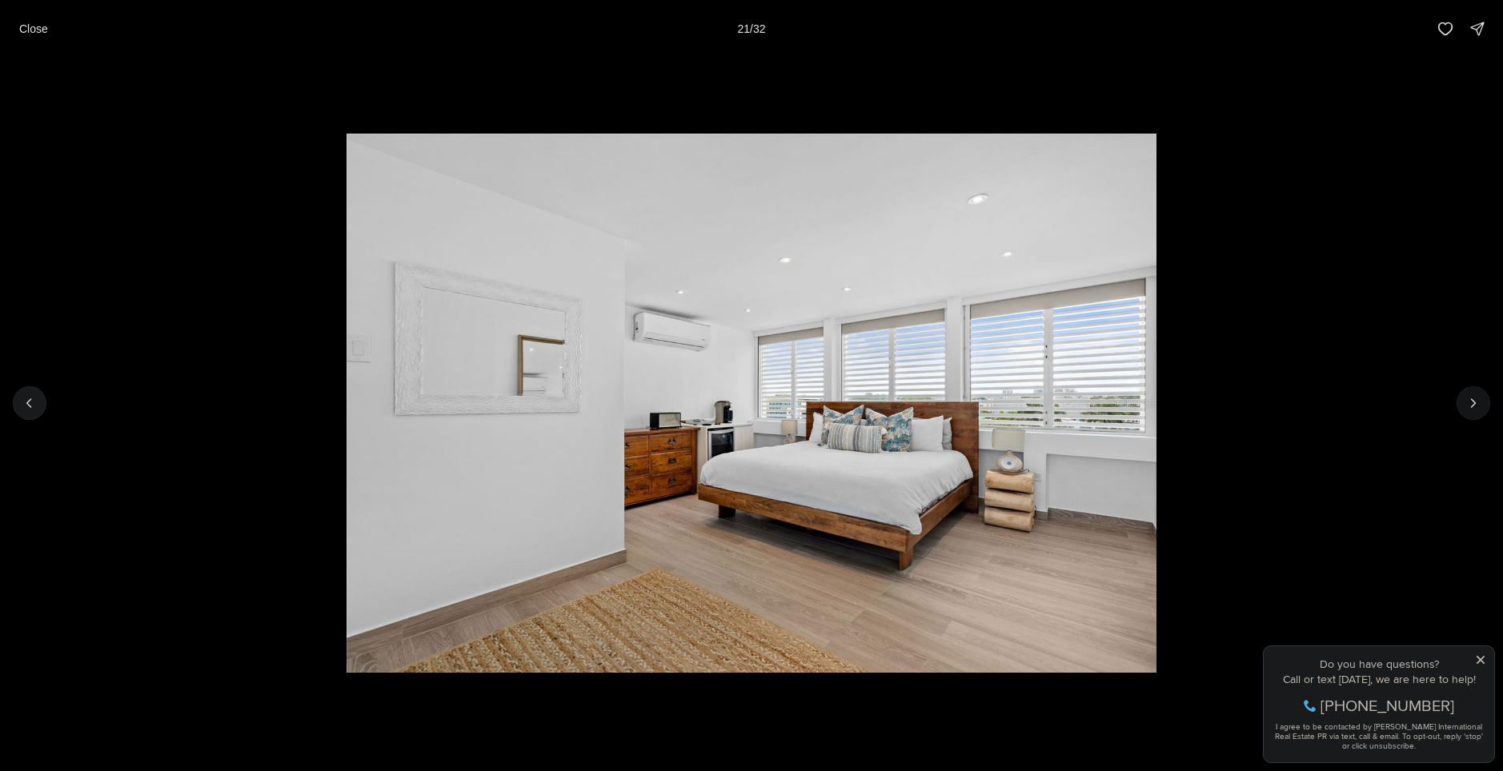
click at [1471, 410] on icon "Next slide" at bounding box center [1473, 403] width 16 height 16
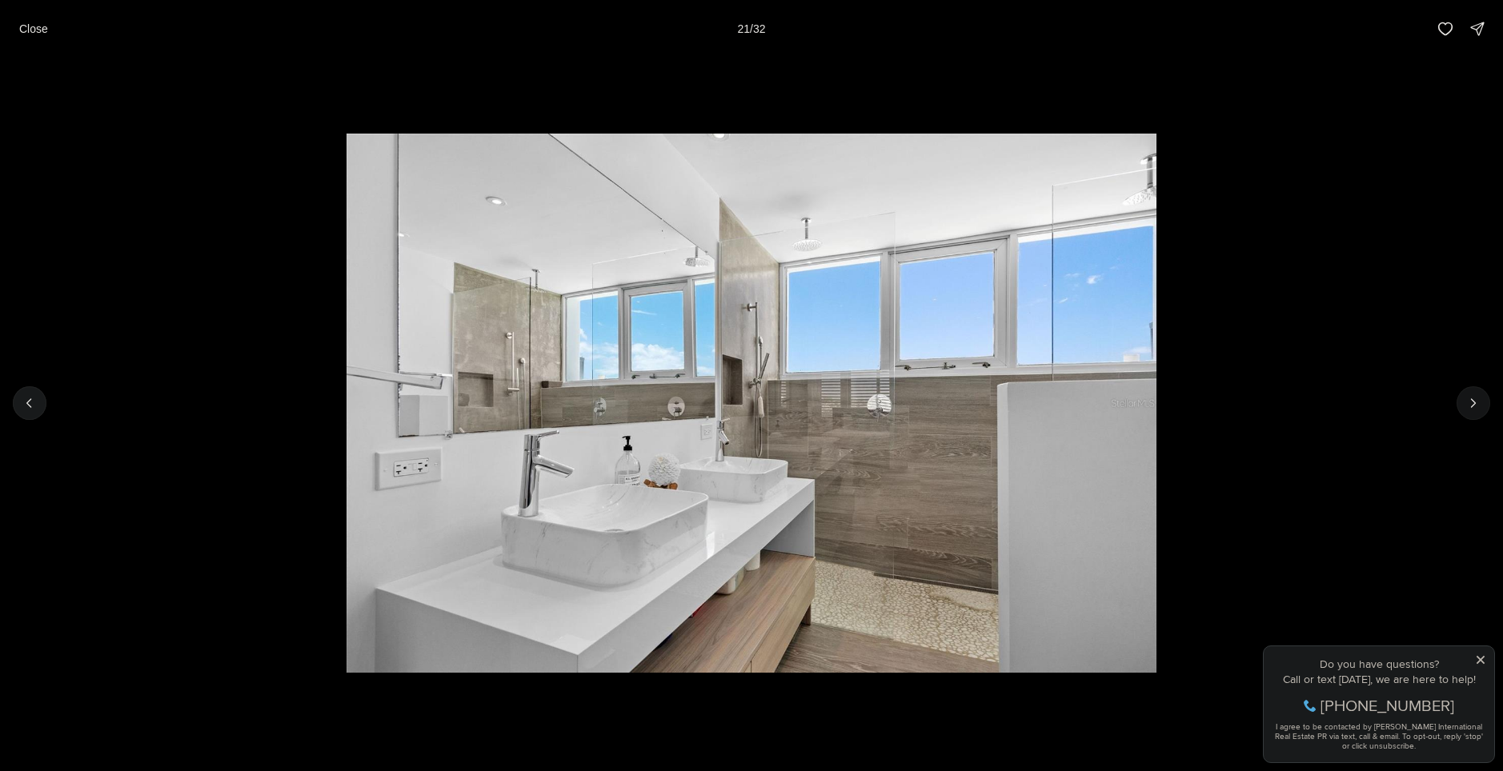
click at [1471, 410] on icon "Next slide" at bounding box center [1473, 403] width 16 height 16
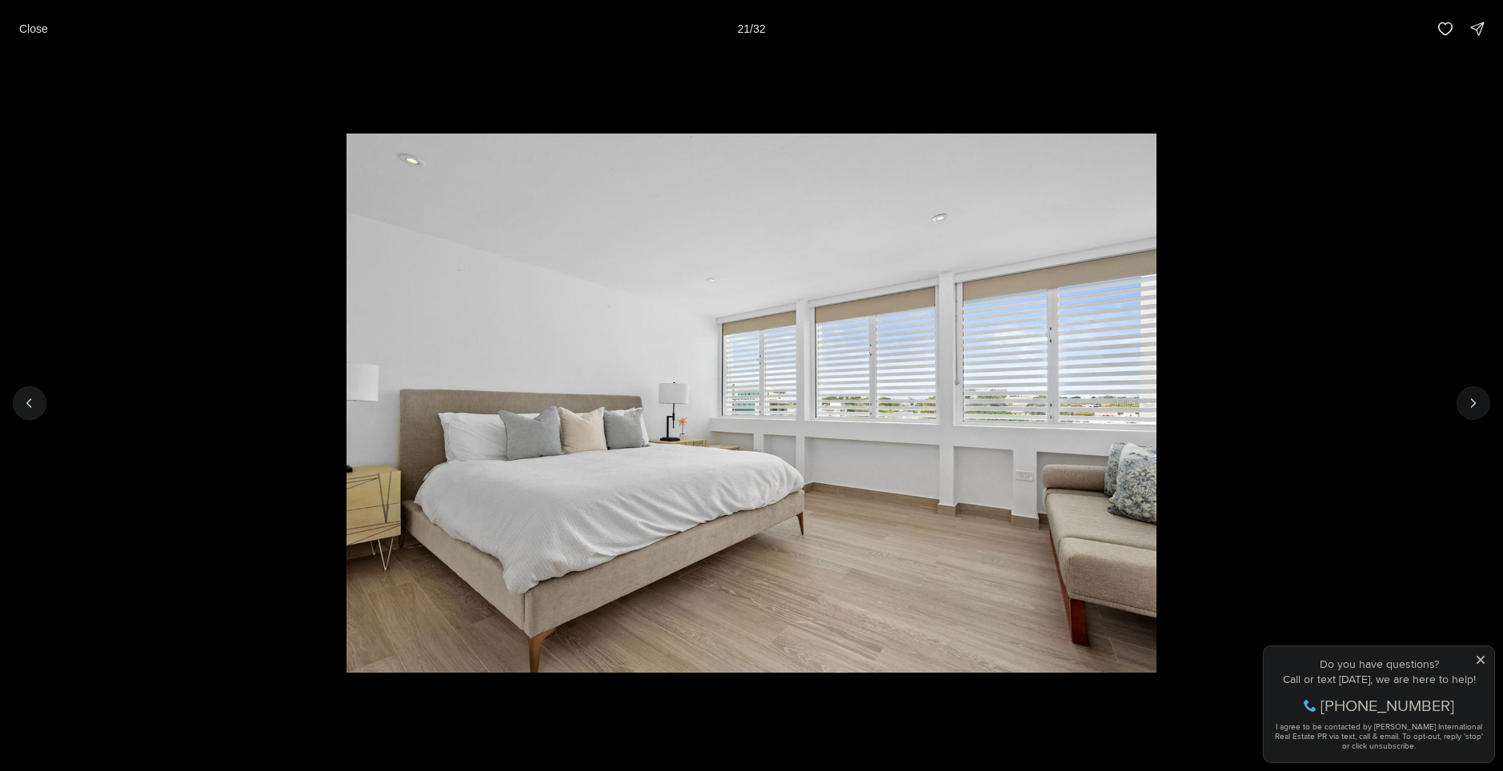
click at [1471, 410] on icon "Next slide" at bounding box center [1473, 403] width 16 height 16
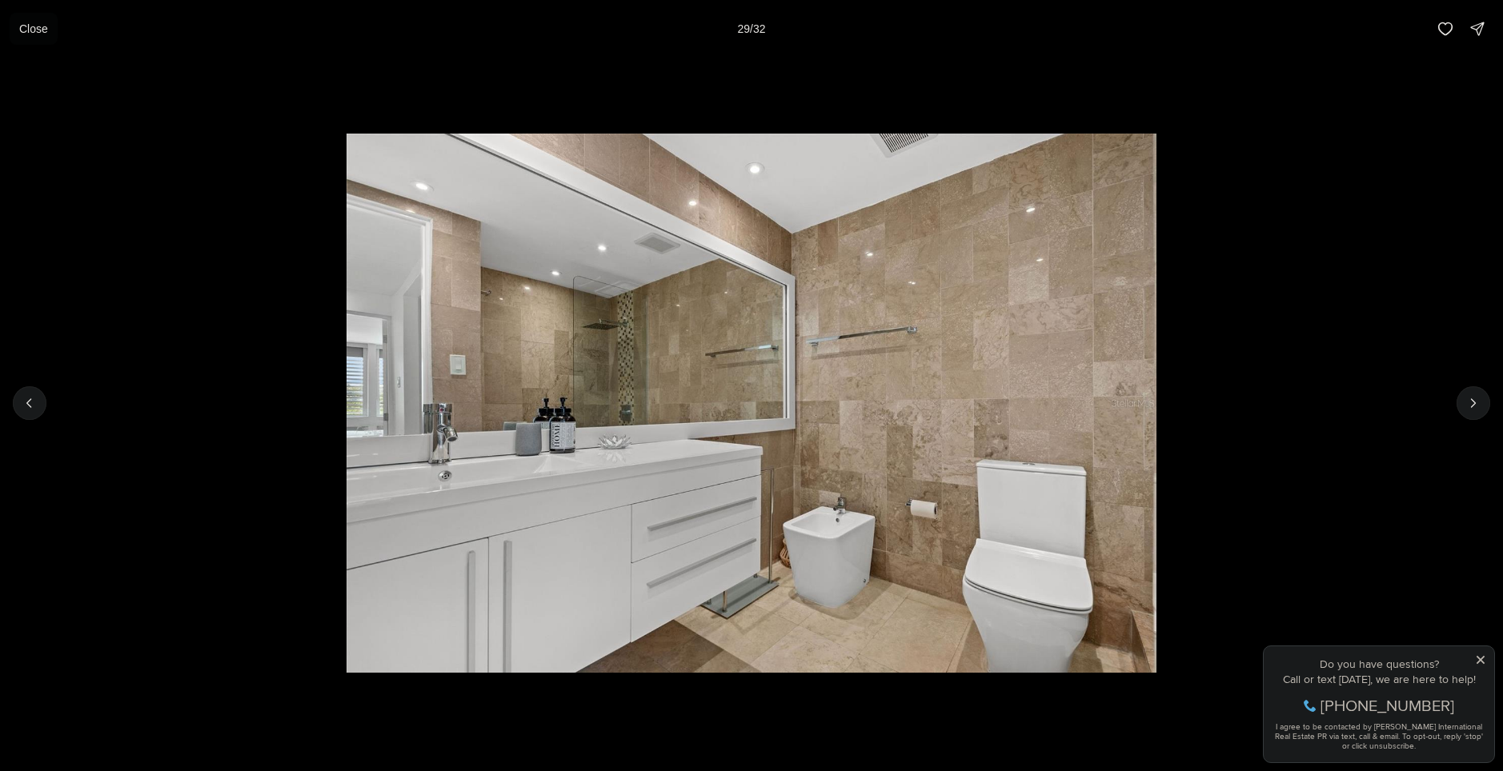
click at [37, 17] on button "Close" at bounding box center [34, 29] width 48 height 32
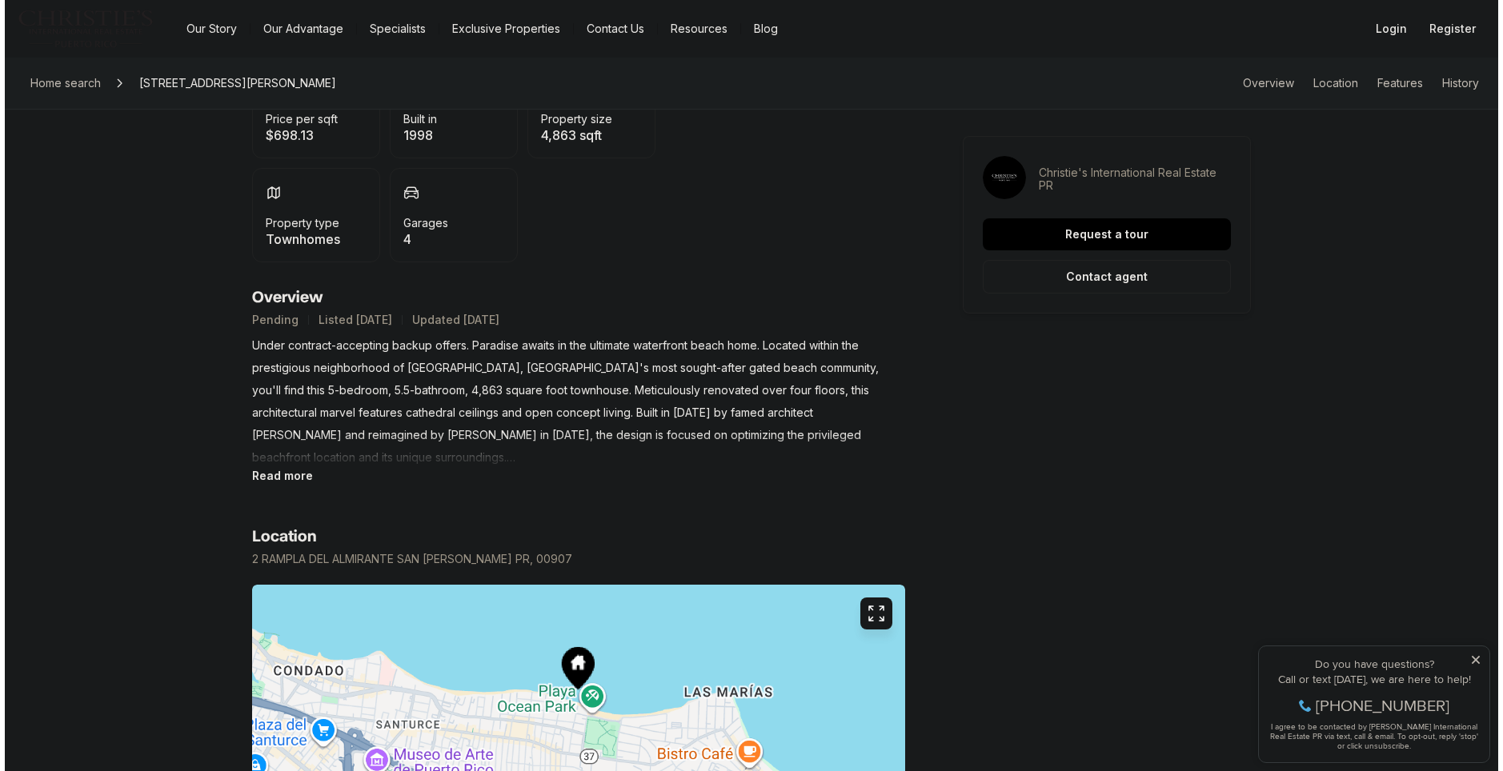
scroll to position [560, 0]
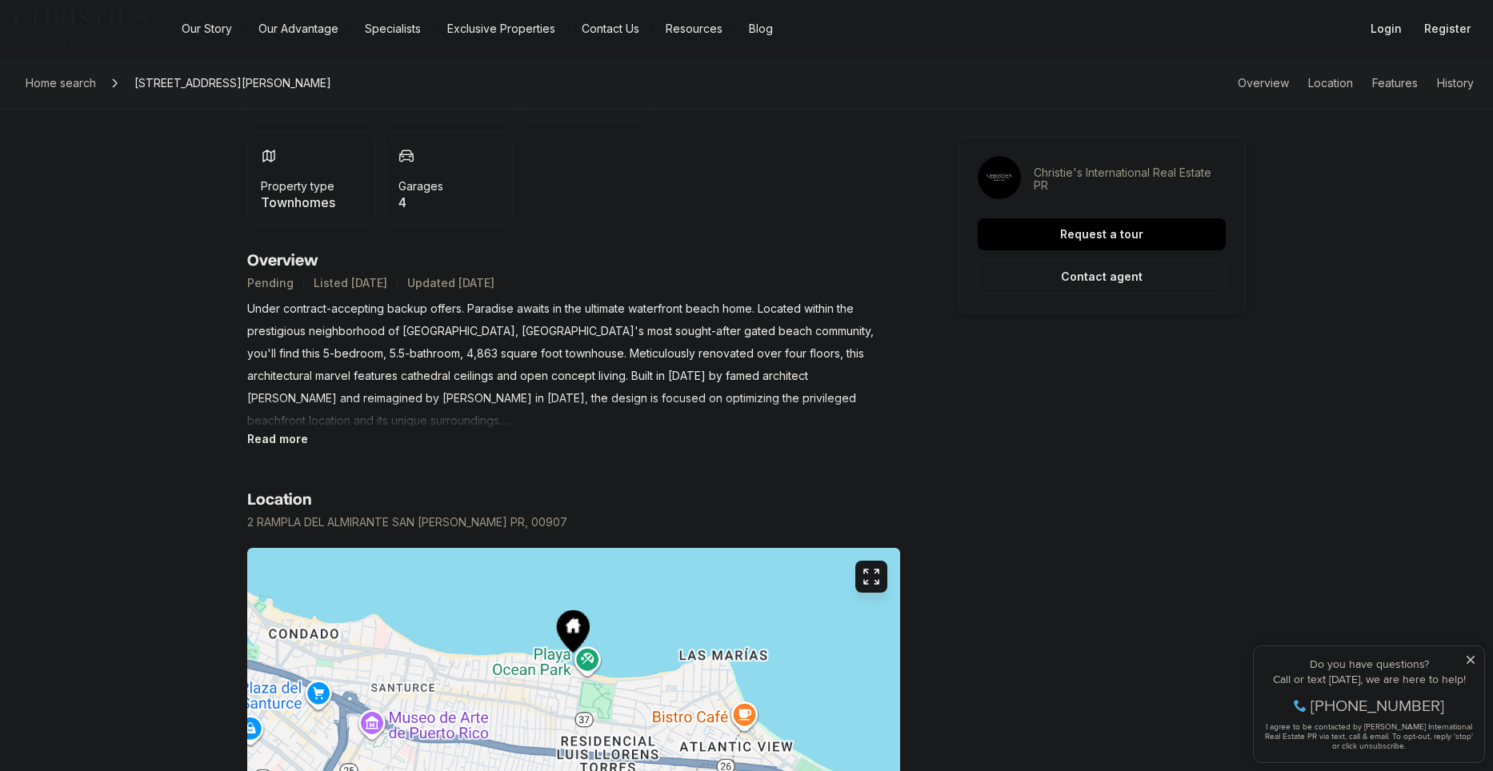
click at [870, 574] on icon "button" at bounding box center [871, 576] width 19 height 19
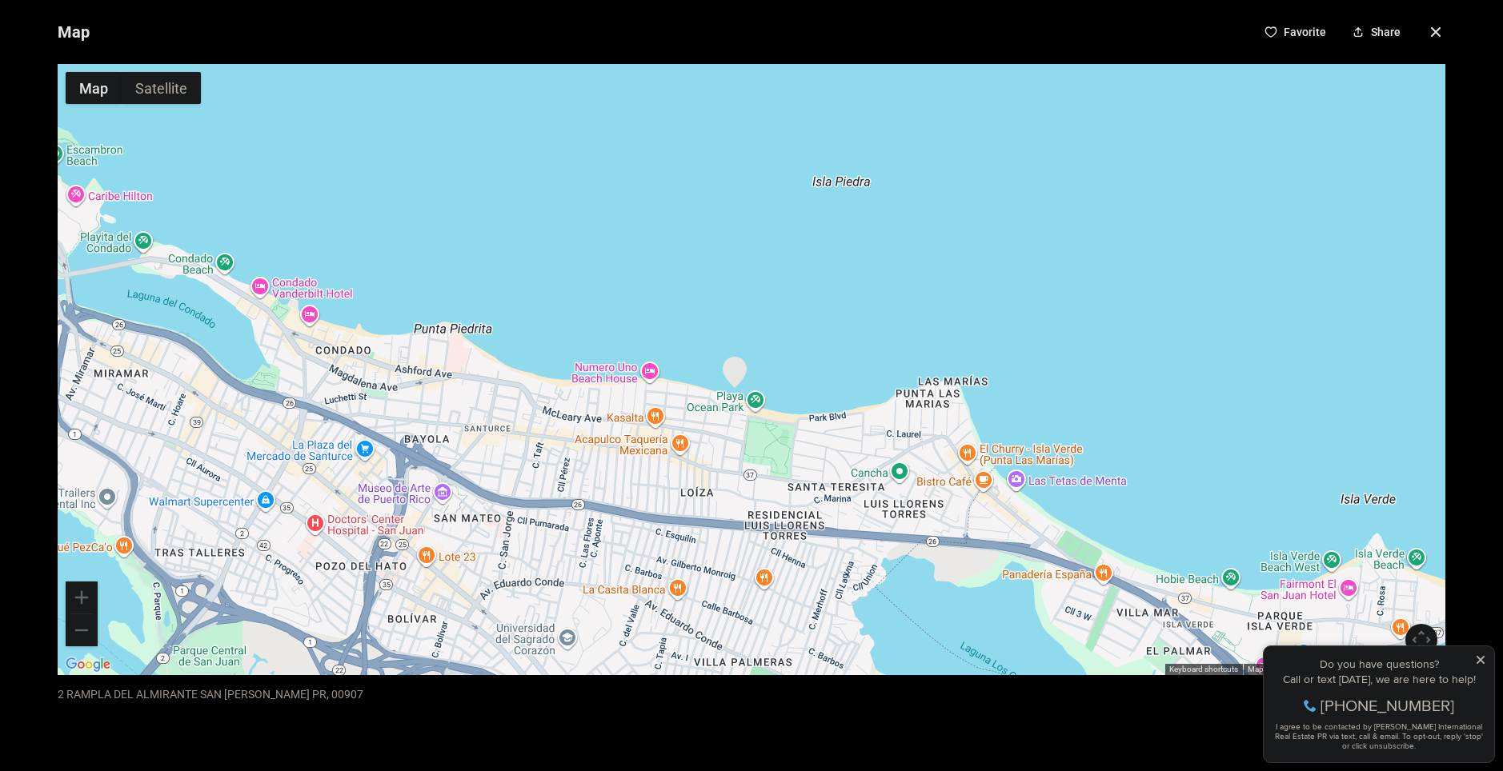
drag, startPoint x: 774, startPoint y: 400, endPoint x: 766, endPoint y: 414, distance: 15.8
click at [758, 424] on div at bounding box center [751, 369] width 1387 height 611
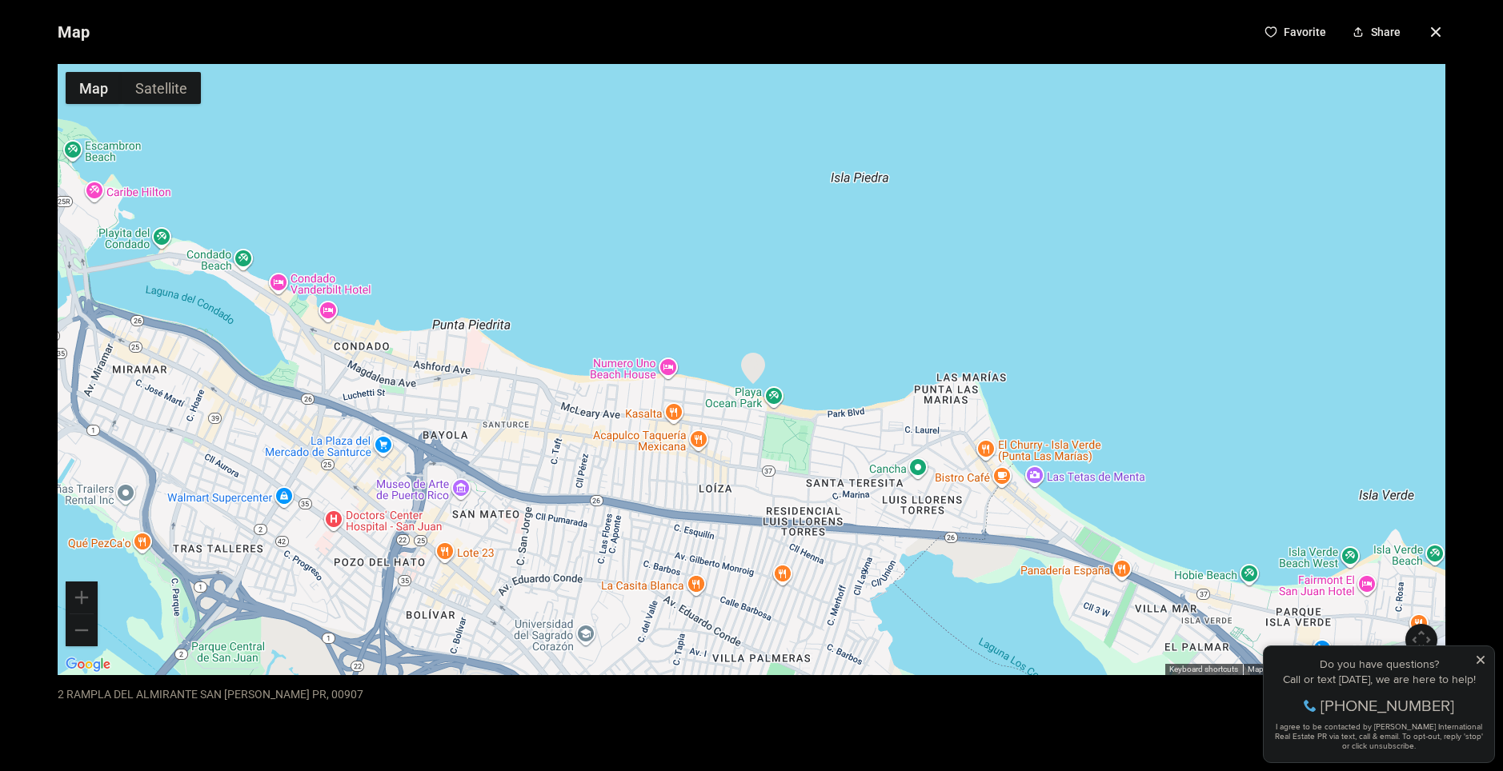
drag, startPoint x: 764, startPoint y: 382, endPoint x: 766, endPoint y: 406, distance: 24.9
click at [766, 406] on div at bounding box center [751, 369] width 1387 height 611
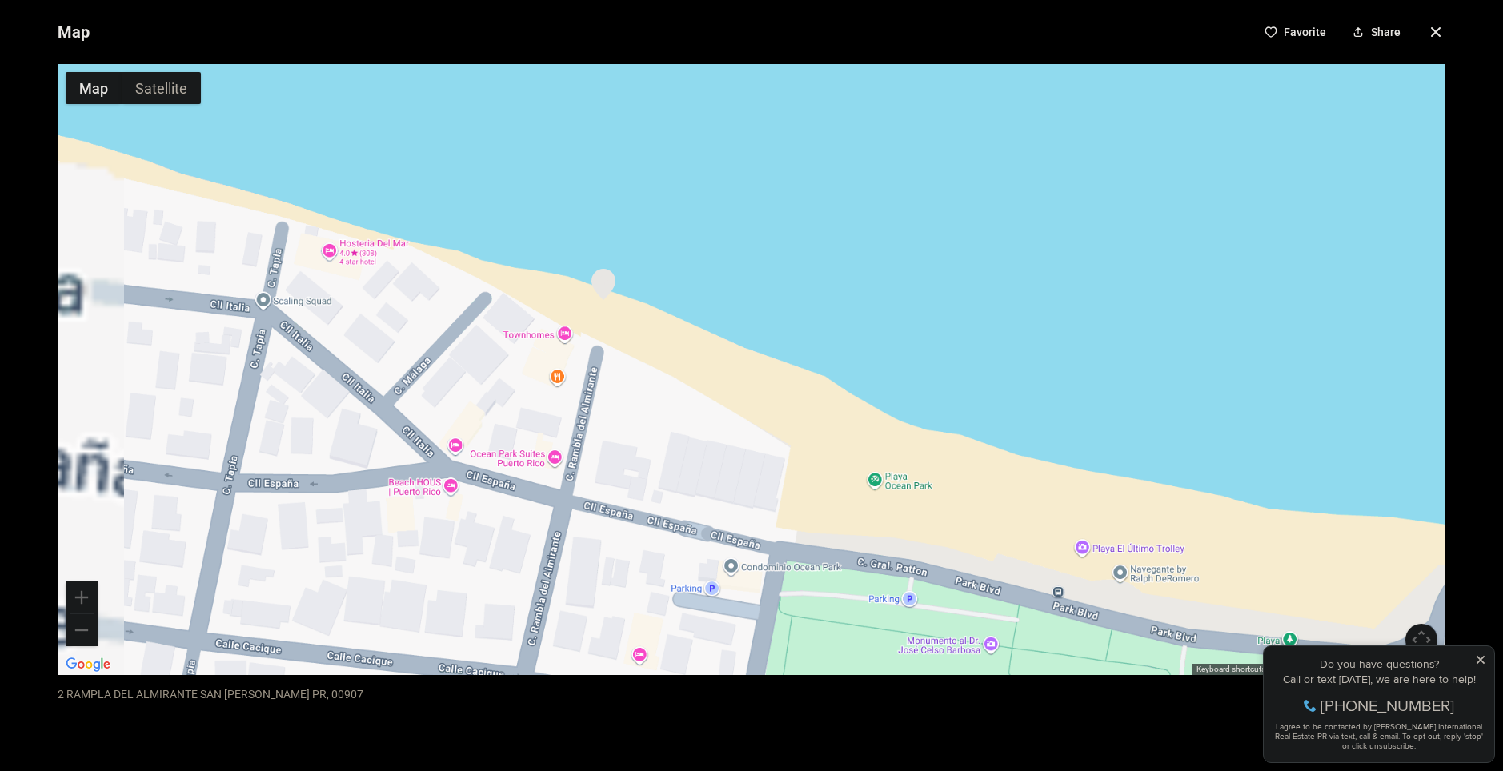
drag, startPoint x: 695, startPoint y: 375, endPoint x: 790, endPoint y: 452, distance: 122.3
click at [790, 452] on div at bounding box center [751, 369] width 1387 height 611
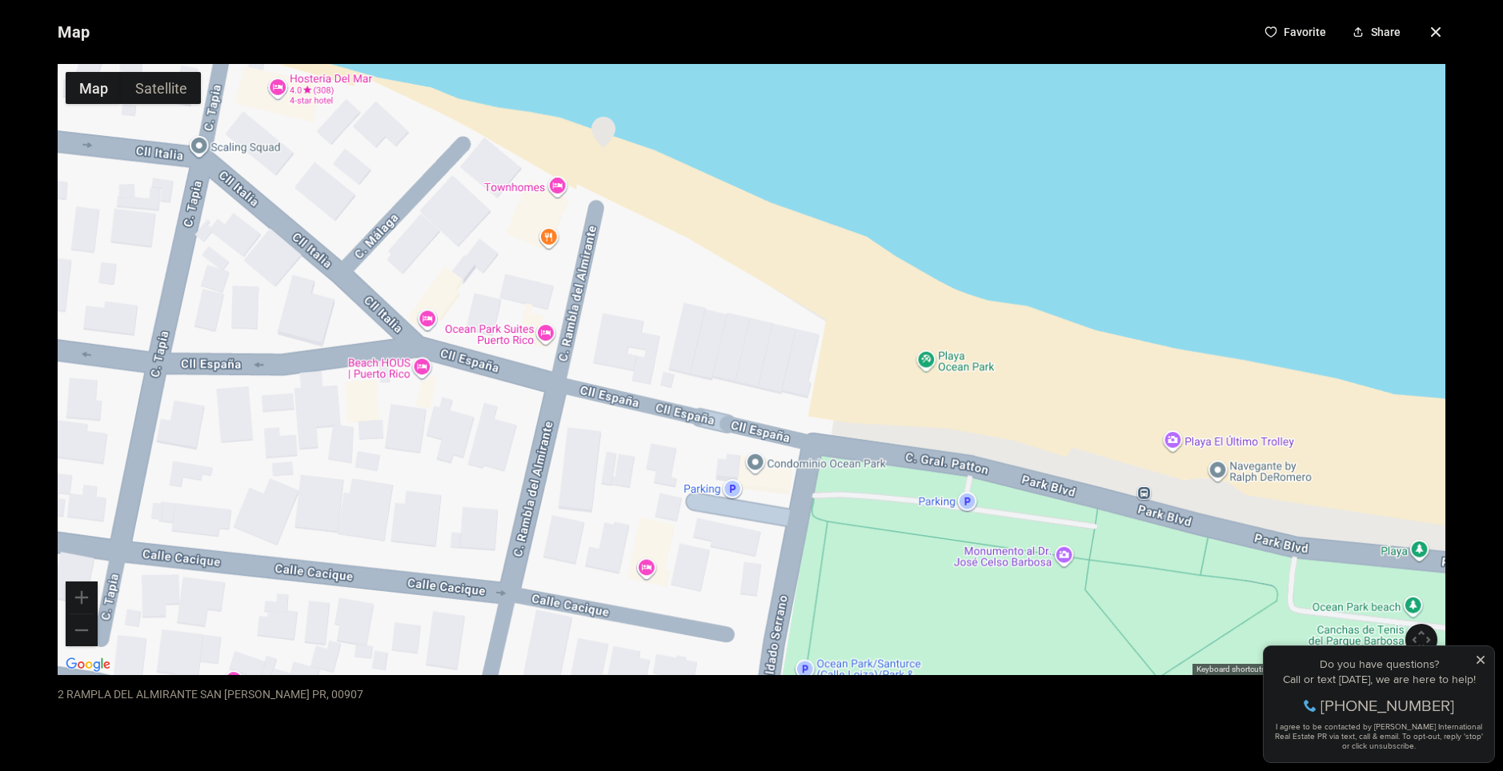
drag, startPoint x: 903, startPoint y: 549, endPoint x: 807, endPoint y: 342, distance: 227.7
click at [807, 342] on div at bounding box center [751, 369] width 1387 height 611
